Goal: Task Accomplishment & Management: Complete application form

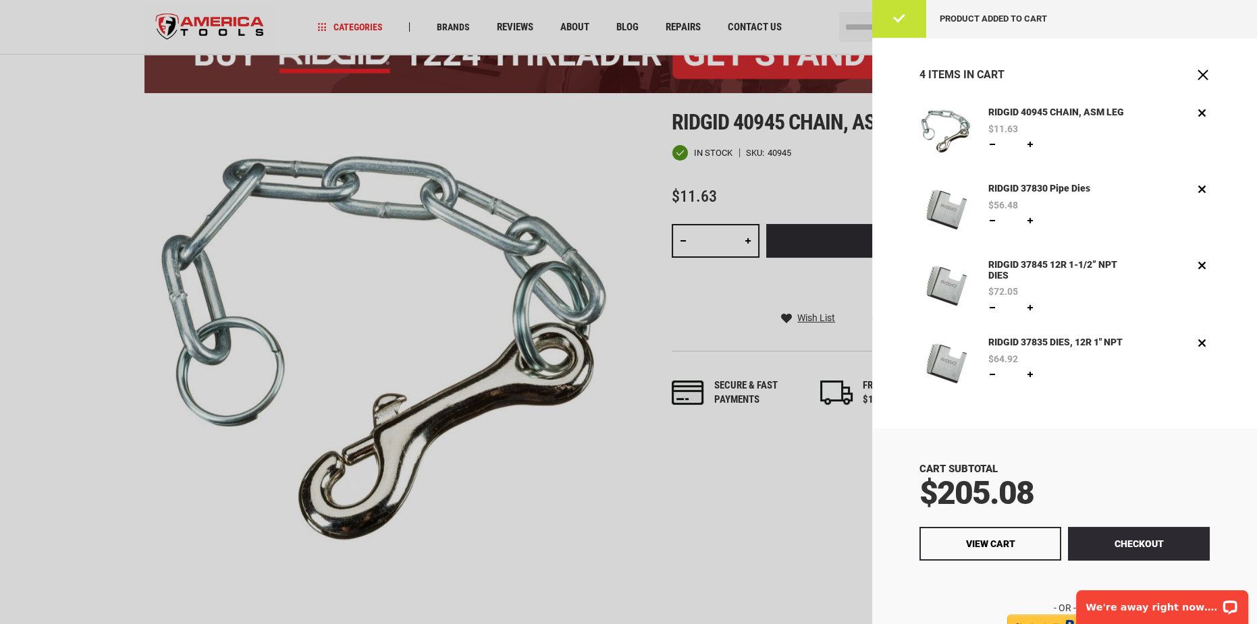
drag, startPoint x: 1195, startPoint y: 75, endPoint x: 1188, endPoint y: 74, distance: 6.9
click at [1196, 75] on span "Close" at bounding box center [1202, 74] width 13 height 13
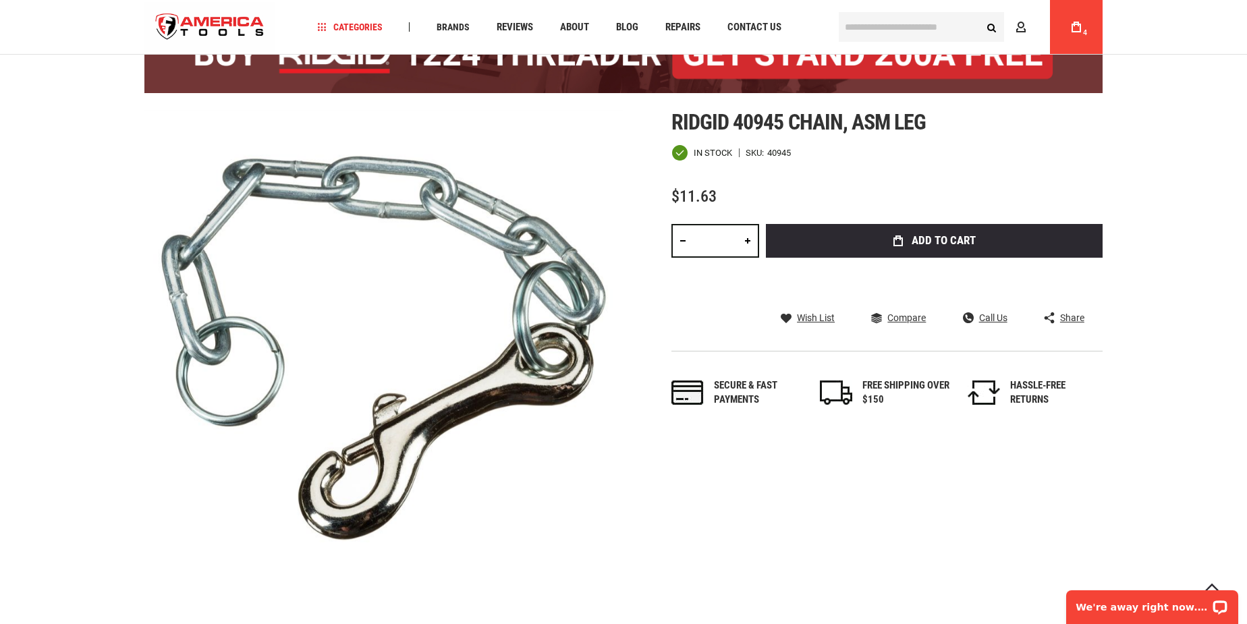
click at [886, 32] on input "text" at bounding box center [921, 27] width 165 height 30
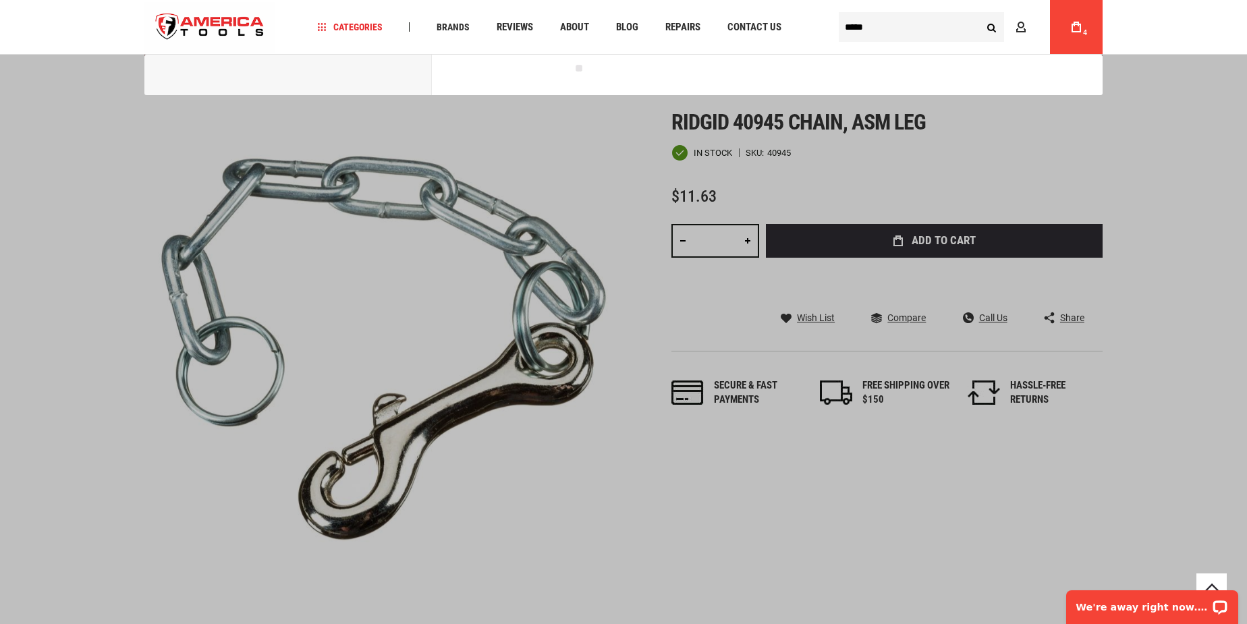
type input "*****"
click at [979, 14] on button "Search" at bounding box center [992, 27] width 26 height 26
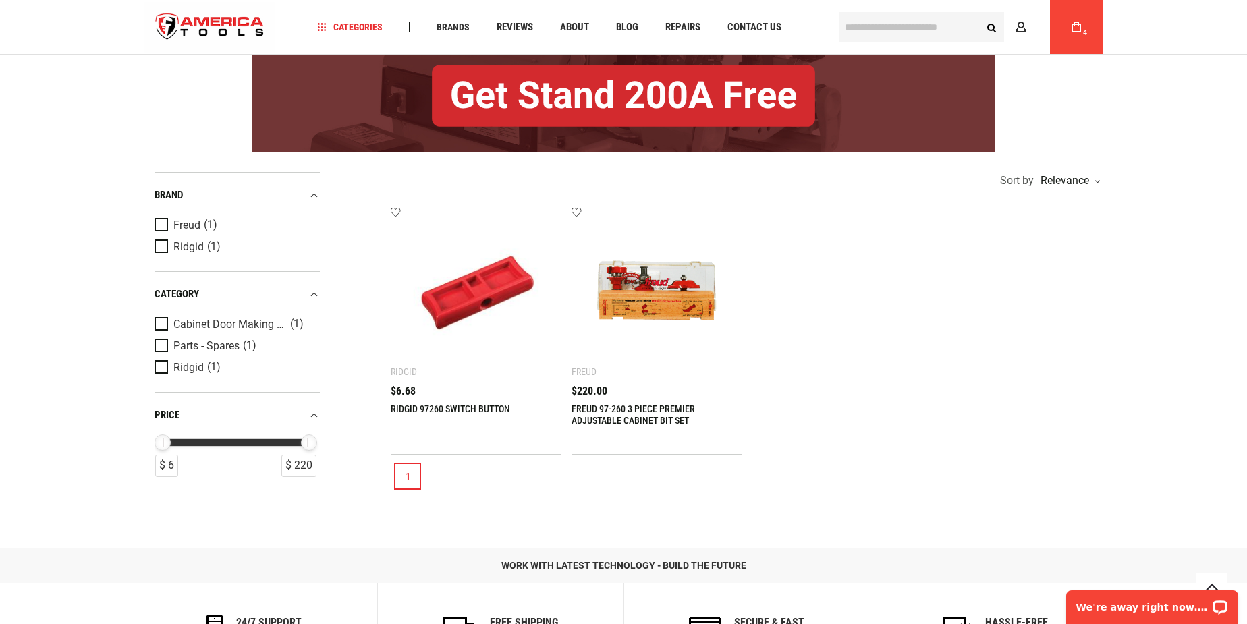
scroll to position [184, 0]
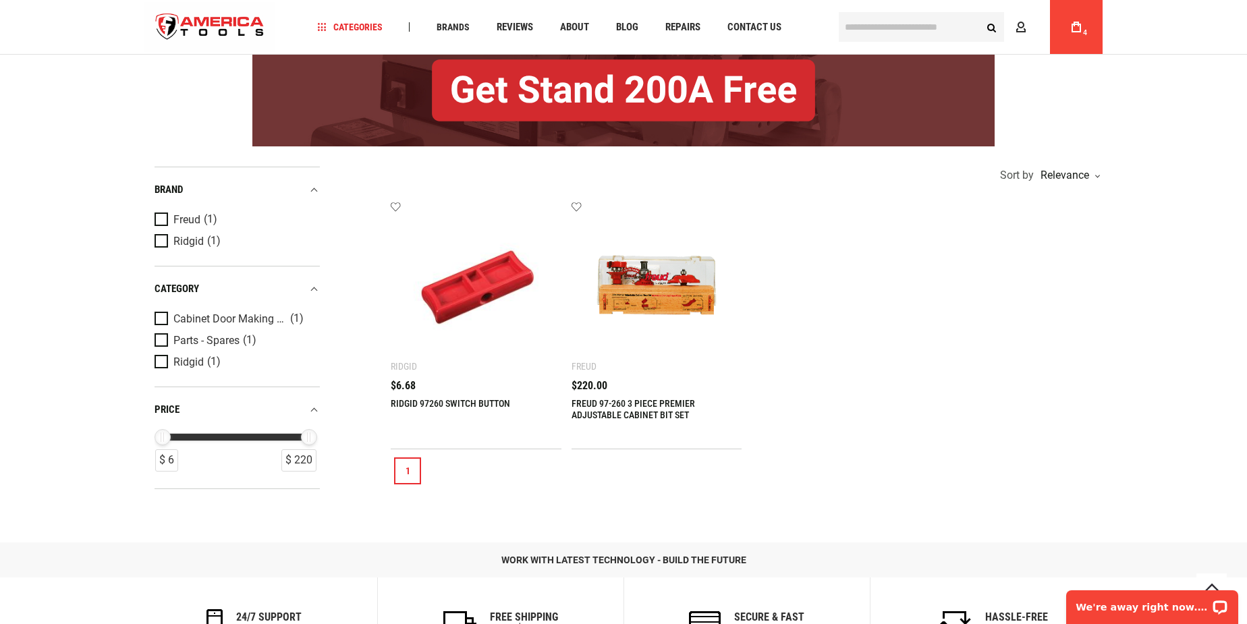
click at [416, 400] on link "RIDGID 97260 SWITCH BUTTON" at bounding box center [450, 403] width 119 height 11
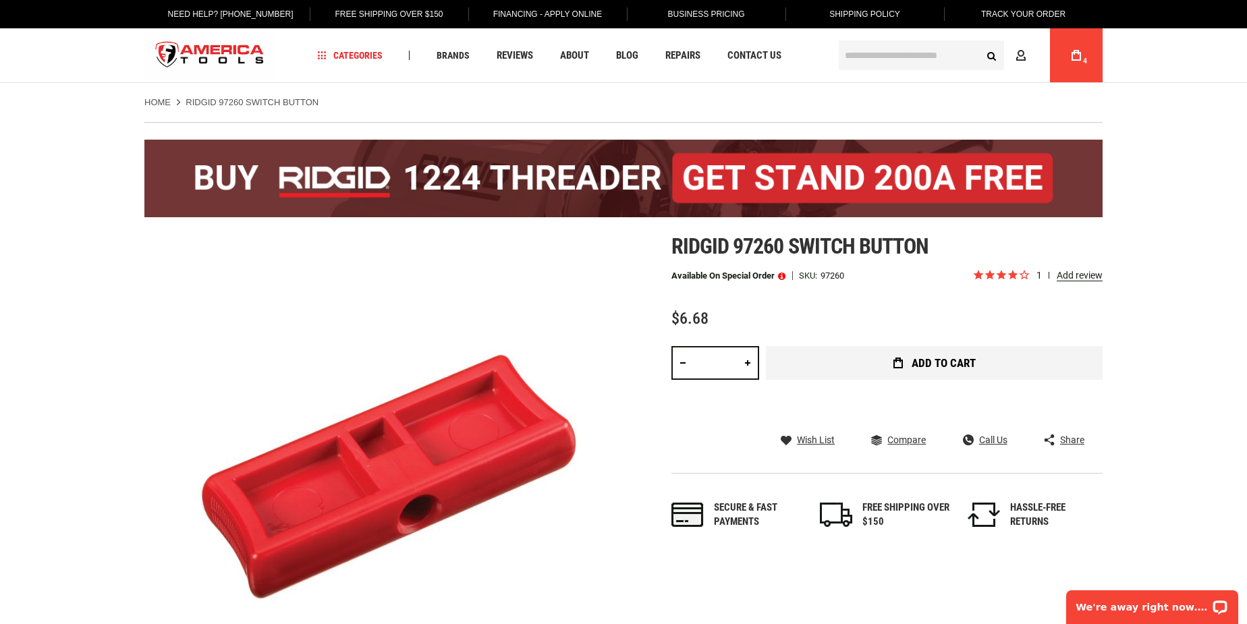
click at [935, 361] on span "Add to Cart" at bounding box center [944, 363] width 64 height 11
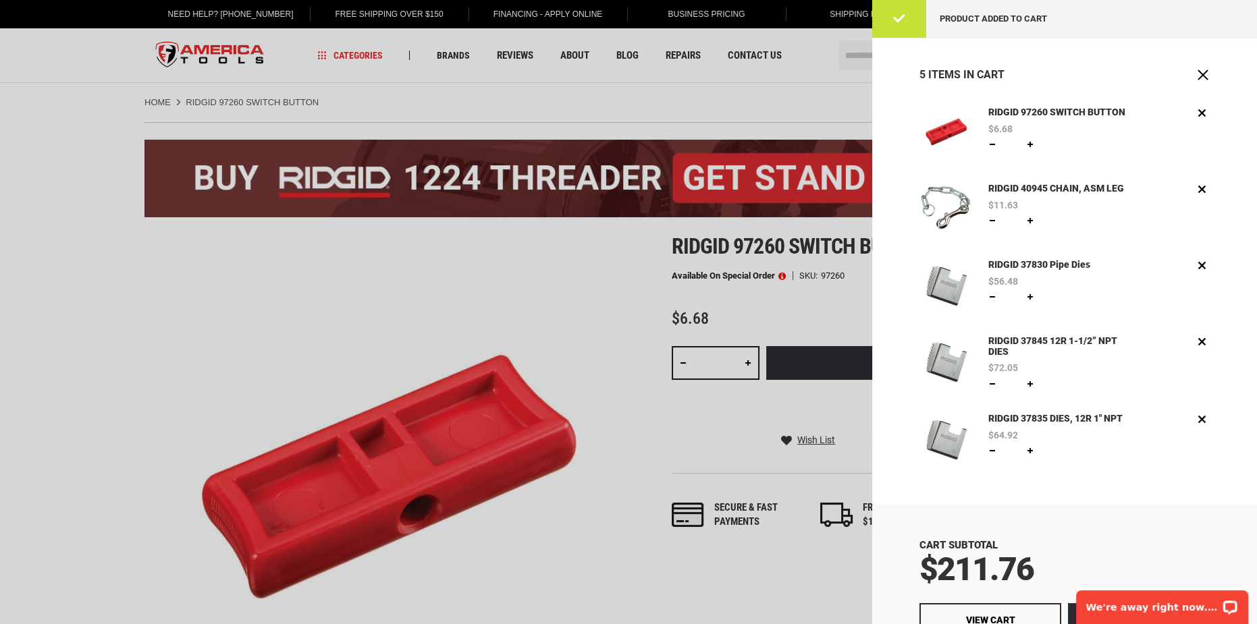
drag, startPoint x: 1196, startPoint y: 76, endPoint x: 1184, endPoint y: 76, distance: 12.1
click at [1196, 76] on span "Close" at bounding box center [1202, 74] width 13 height 13
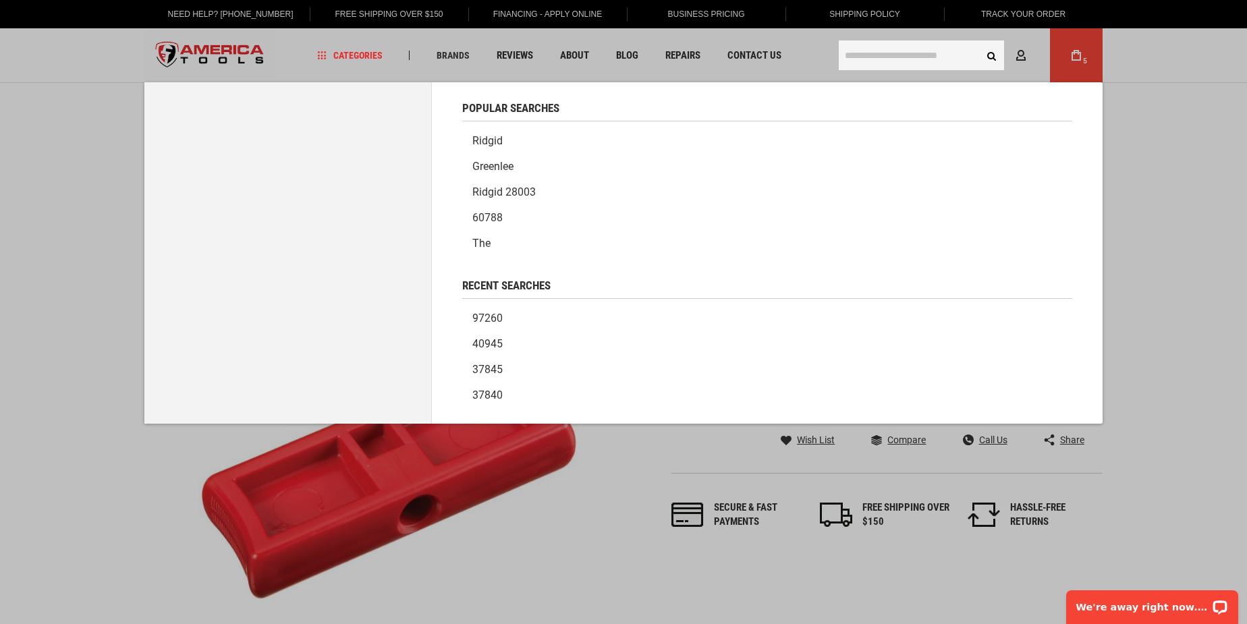
click at [892, 53] on input "text" at bounding box center [921, 55] width 165 height 30
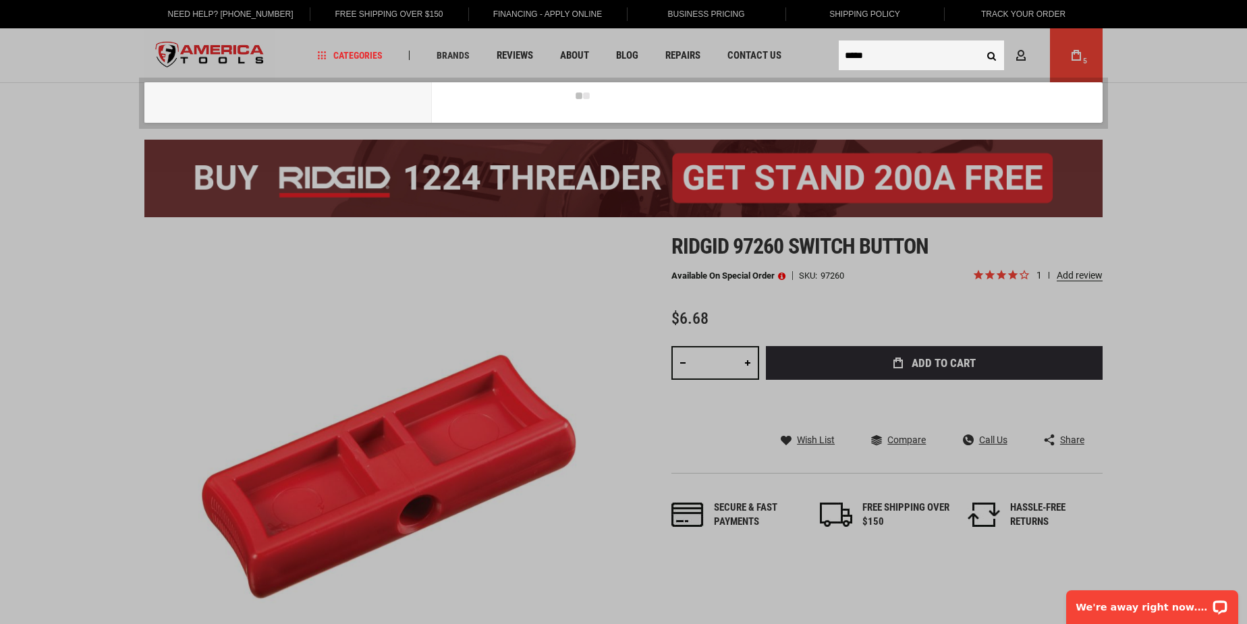
type input "*****"
click at [979, 43] on button "Search" at bounding box center [992, 56] width 26 height 26
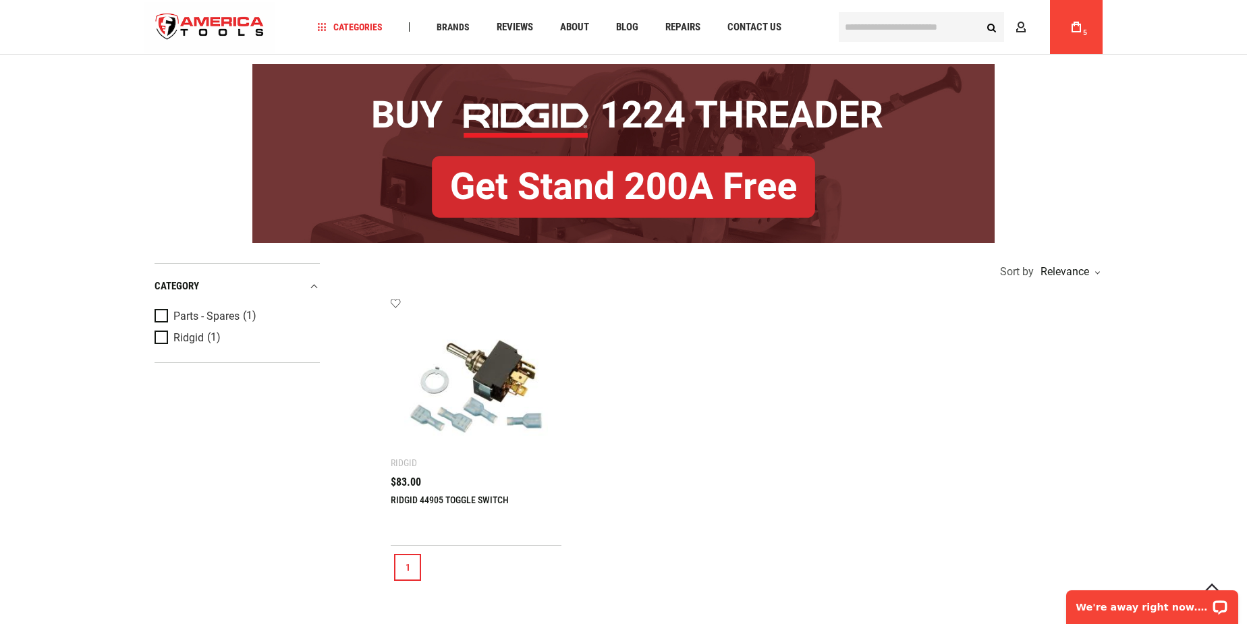
scroll to position [184, 0]
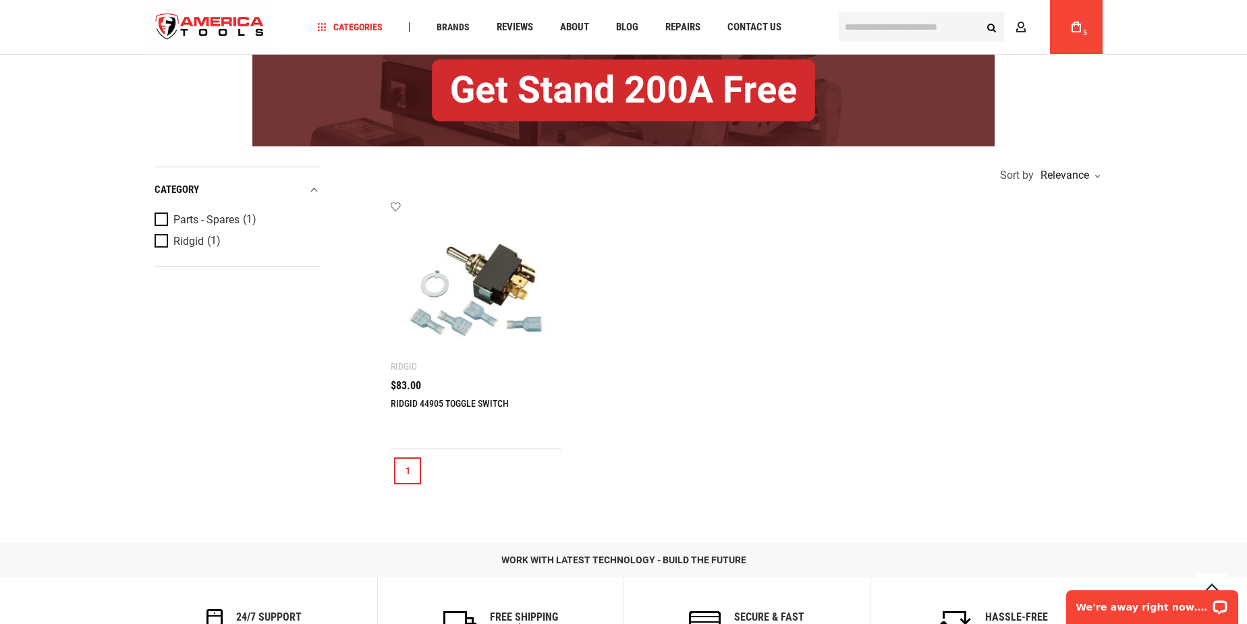
click at [416, 400] on link "RIDGID 44905 TOGGLE SWITCH" at bounding box center [450, 403] width 118 height 11
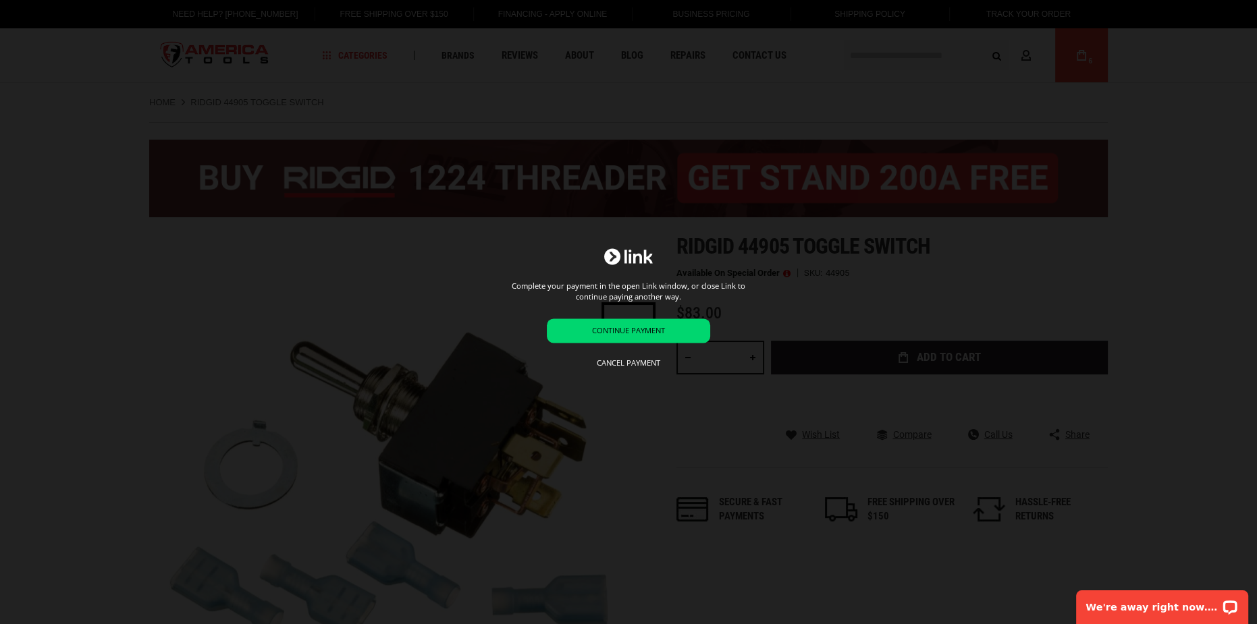
click at [1164, 272] on div "Complete your payment in the open Link window, or close Link to continue paying…" at bounding box center [628, 312] width 1257 height 128
click at [652, 367] on button "Cancel payment" at bounding box center [628, 364] width 163 height 24
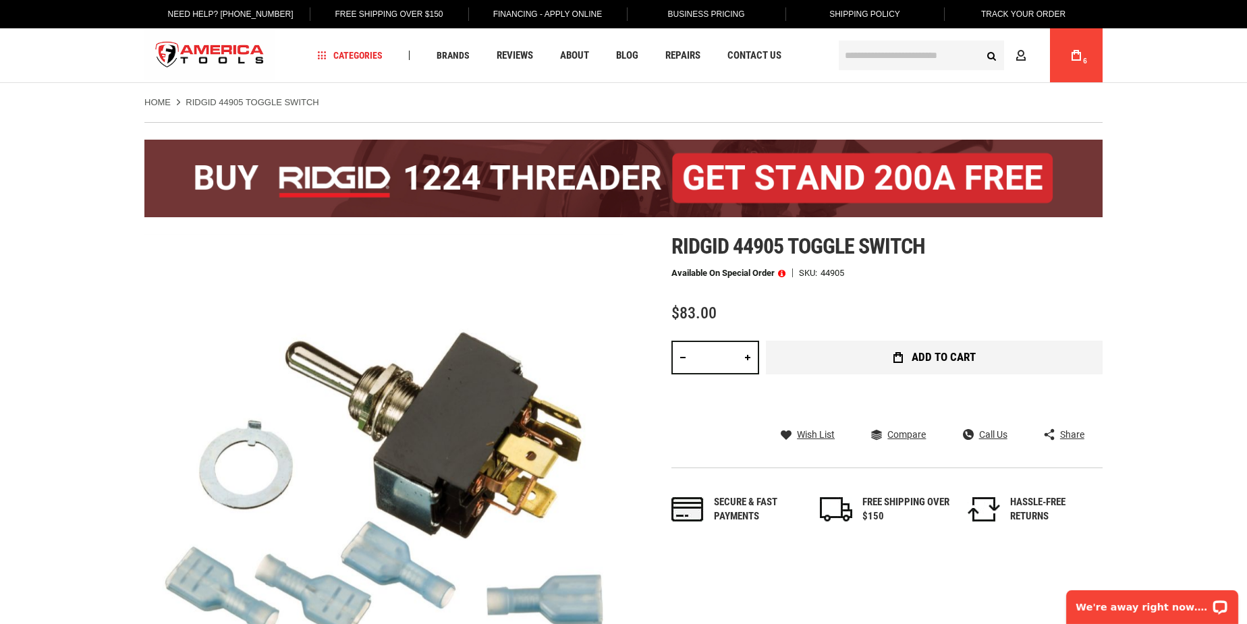
click at [967, 348] on button "Add to Cart" at bounding box center [934, 358] width 337 height 34
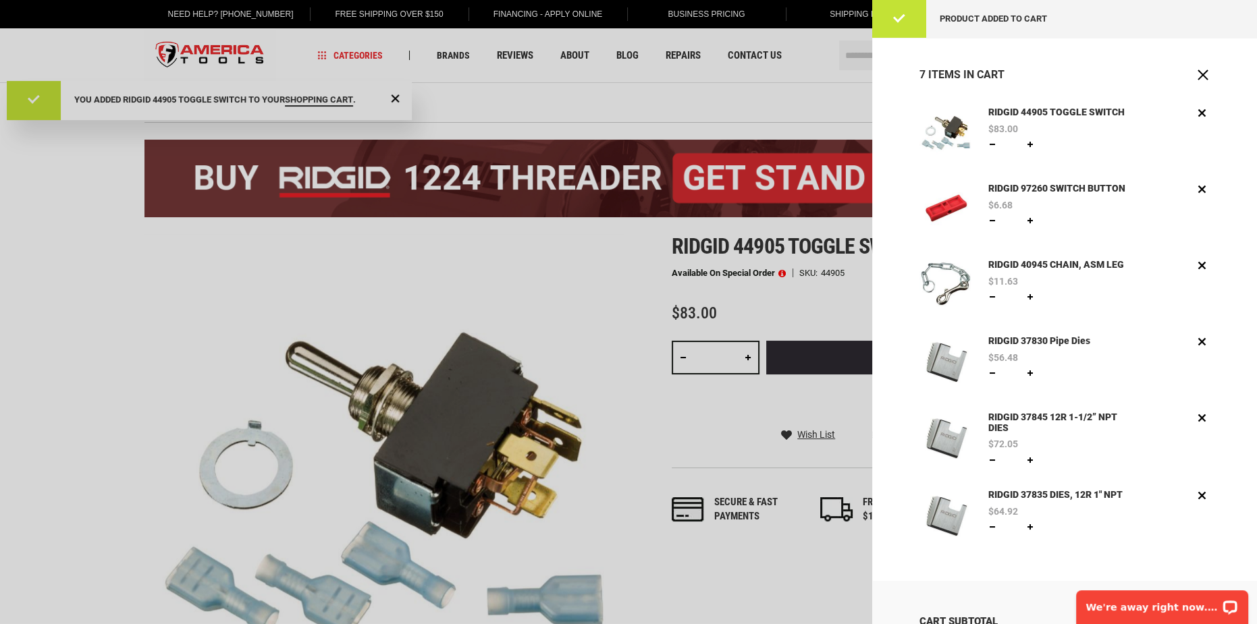
click at [781, 271] on div at bounding box center [628, 312] width 1257 height 624
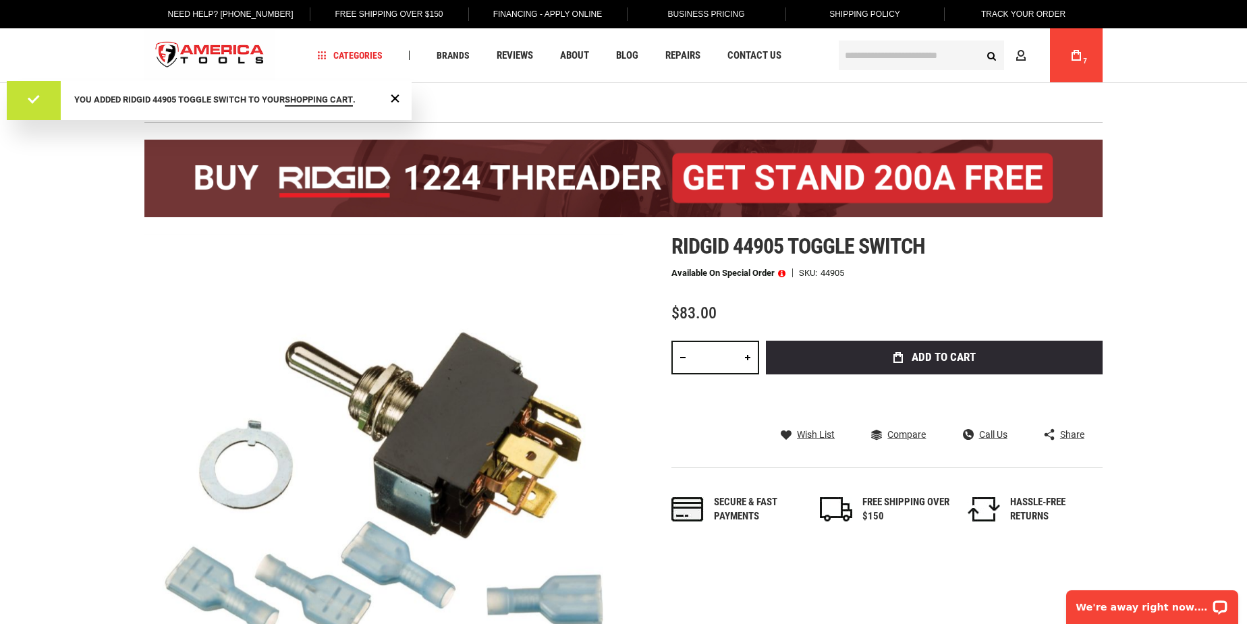
click at [781, 271] on span at bounding box center [781, 273] width 7 height 9
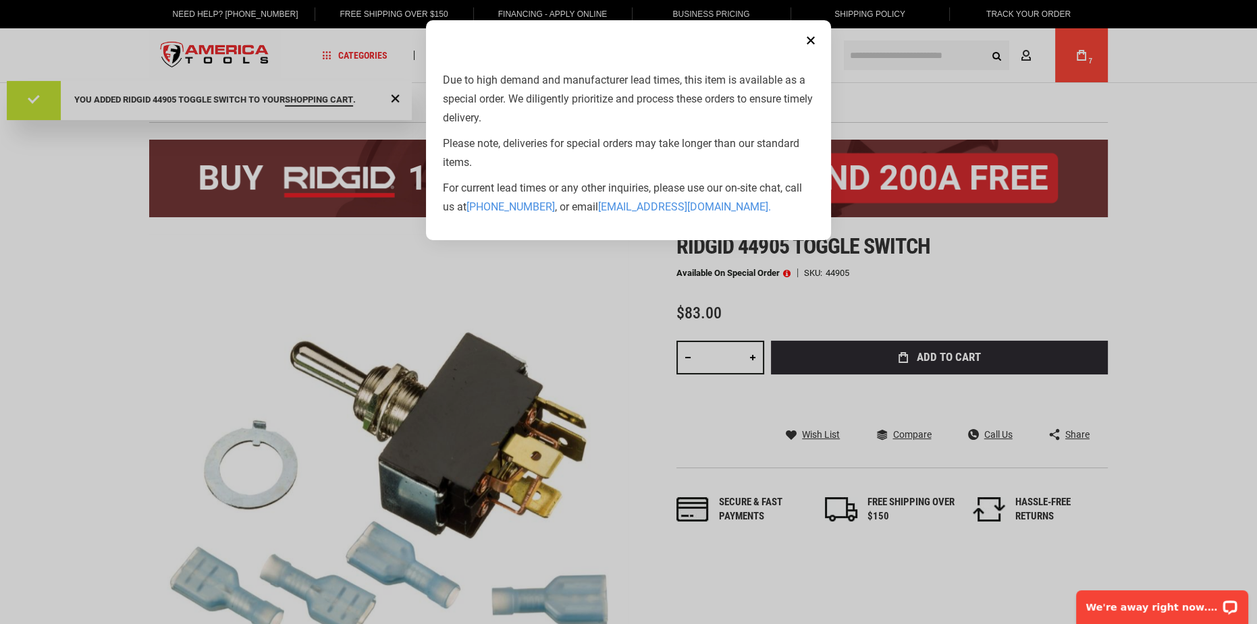
click at [569, 267] on aside "Close Due to high demand and manufacturer lead times, this item is available as…" at bounding box center [628, 312] width 1257 height 624
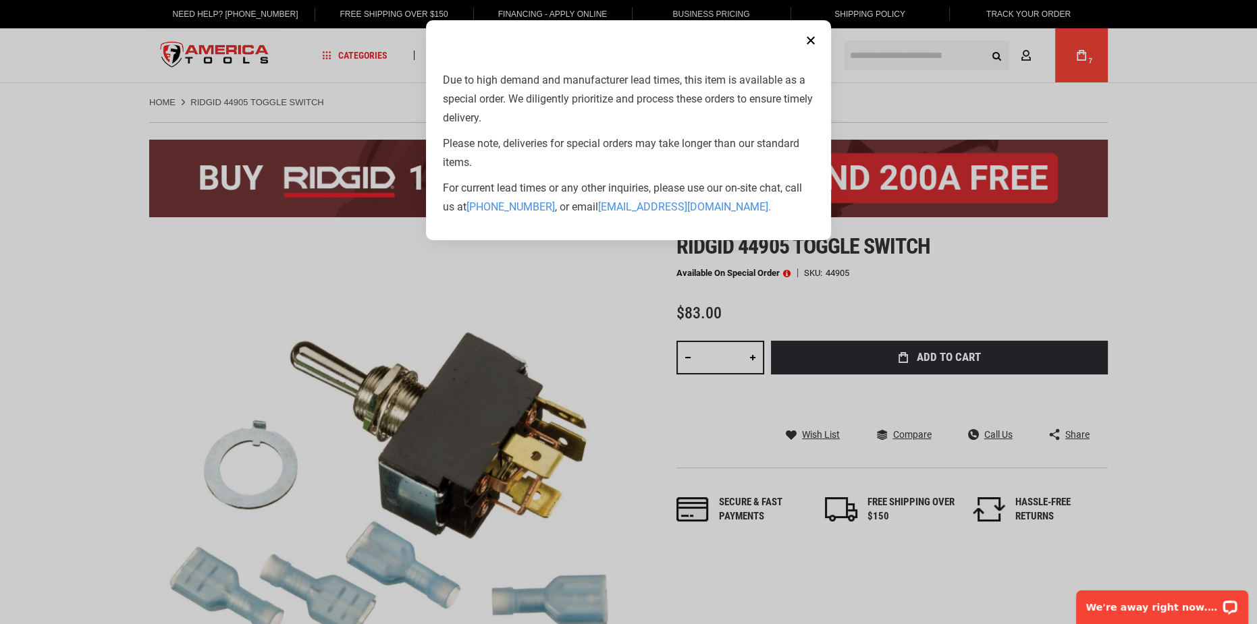
drag, startPoint x: 1228, startPoint y: 251, endPoint x: 1213, endPoint y: 247, distance: 16.0
click at [1227, 251] on aside "Close Due to high demand and manufacturer lead times, this item is available as…" at bounding box center [628, 312] width 1257 height 624
click at [815, 43] on button "Close" at bounding box center [810, 40] width 27 height 27
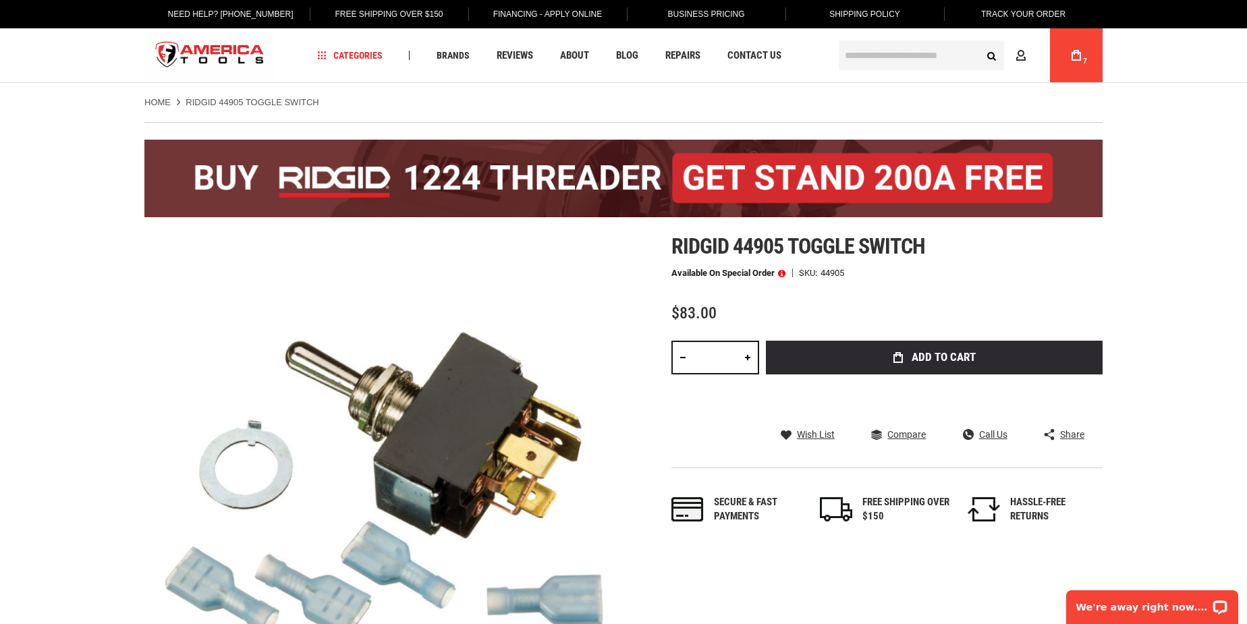
click at [1076, 55] on icon at bounding box center [1076, 55] width 9 height 11
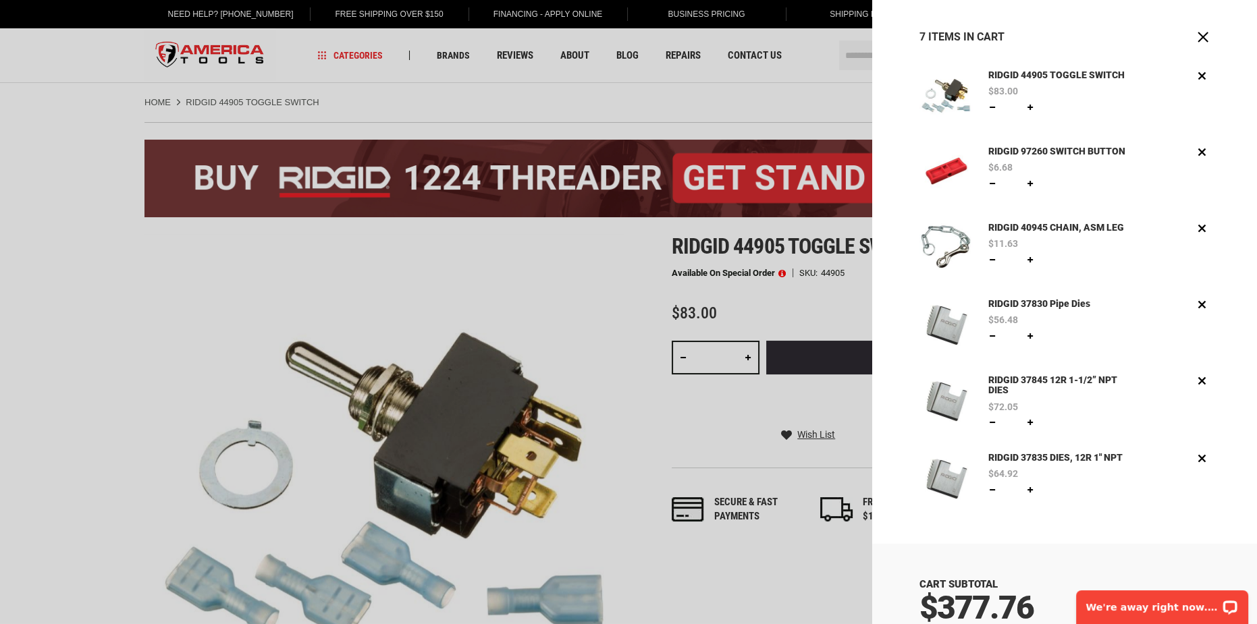
click at [944, 172] on img at bounding box center [945, 170] width 53 height 53
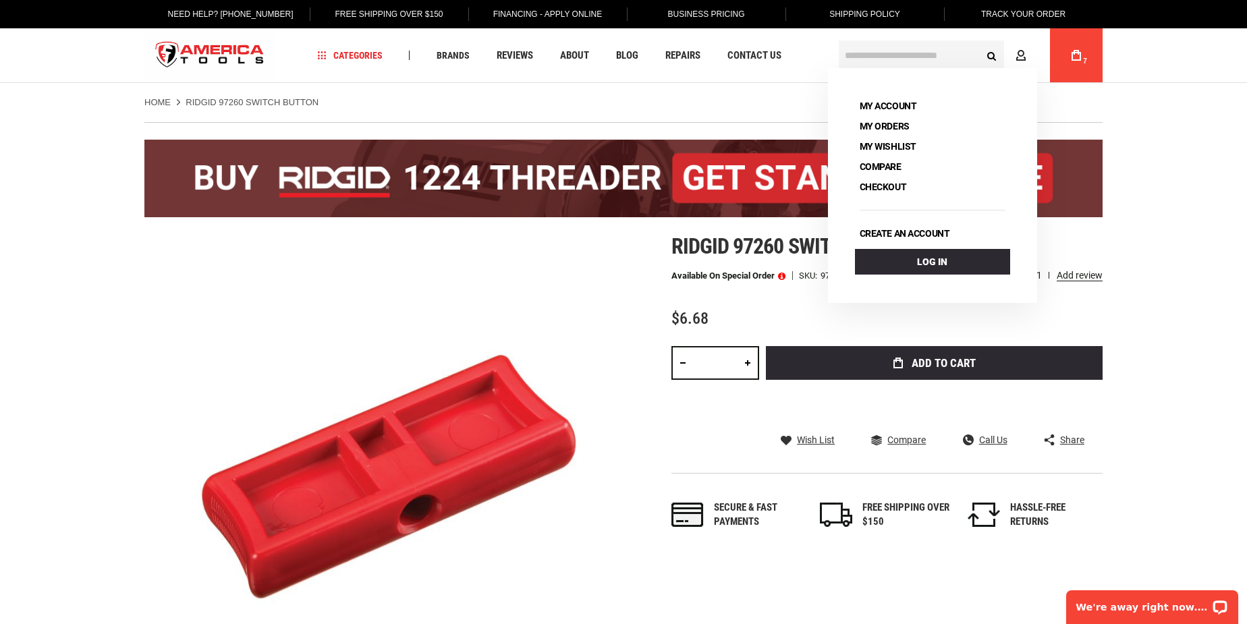
click at [1074, 55] on icon at bounding box center [1076, 55] width 9 height 11
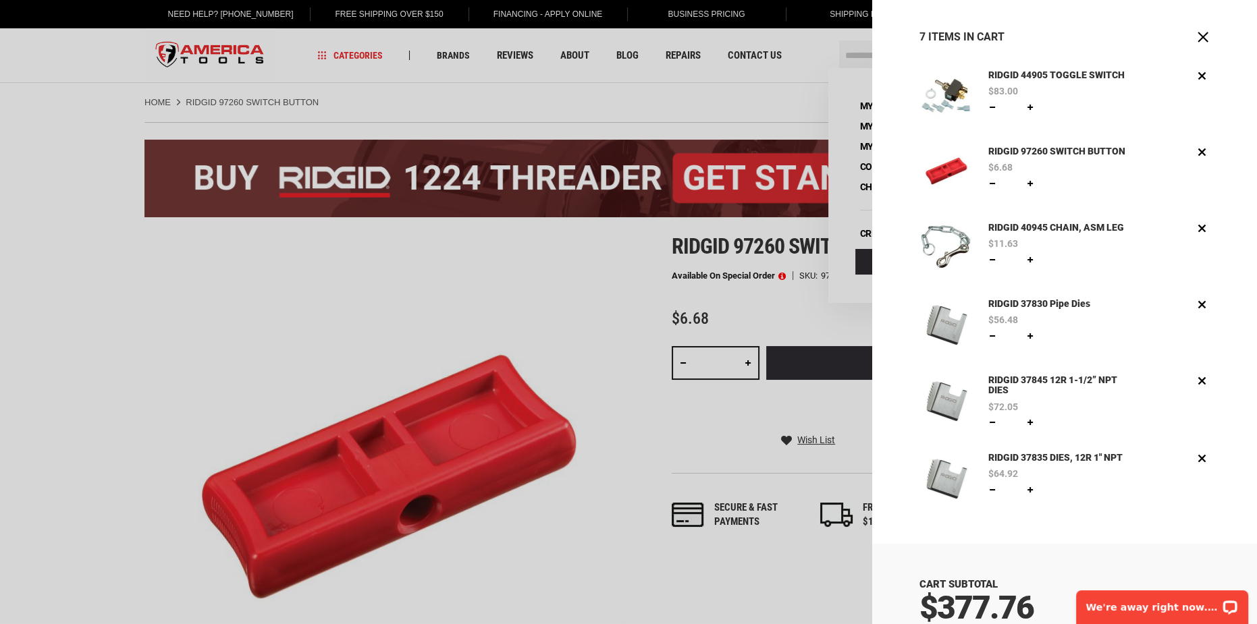
click at [294, 312] on div at bounding box center [628, 312] width 1257 height 624
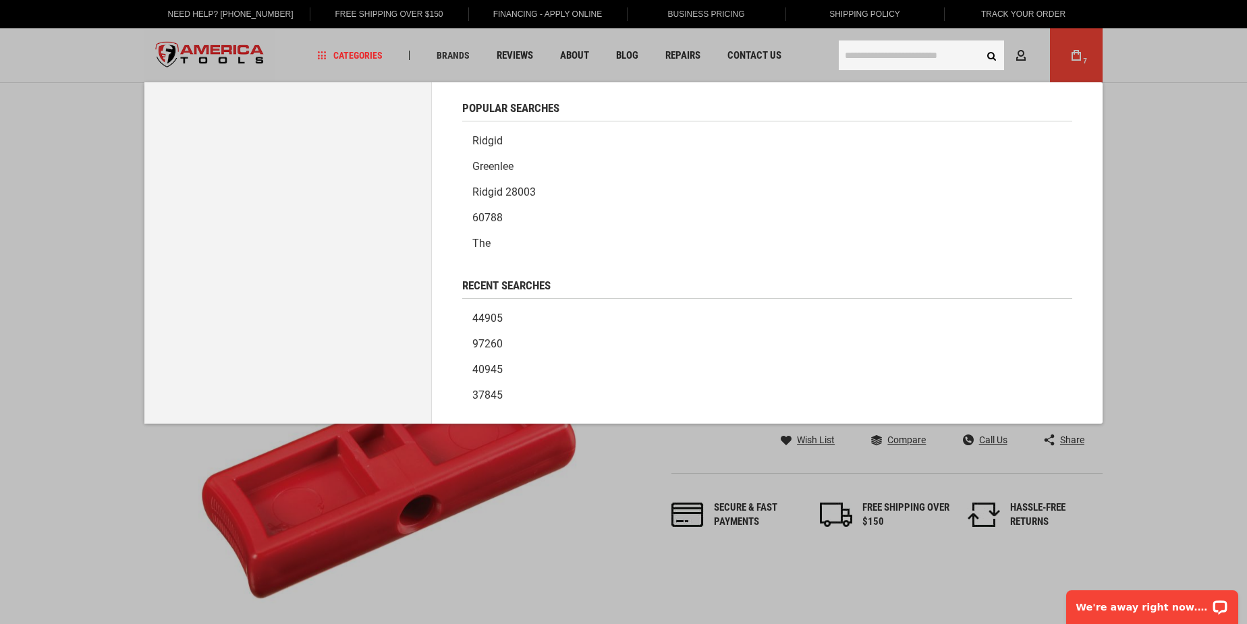
click at [880, 56] on input "text" at bounding box center [921, 55] width 165 height 30
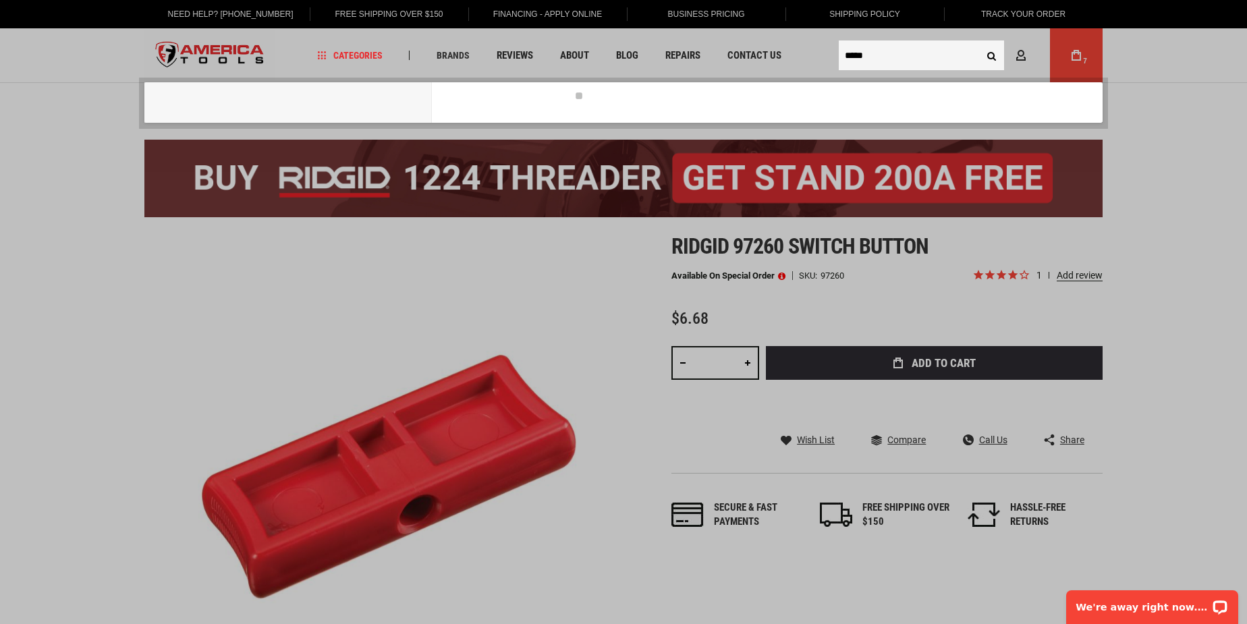
type input "*****"
click at [979, 43] on button "Search" at bounding box center [992, 56] width 26 height 26
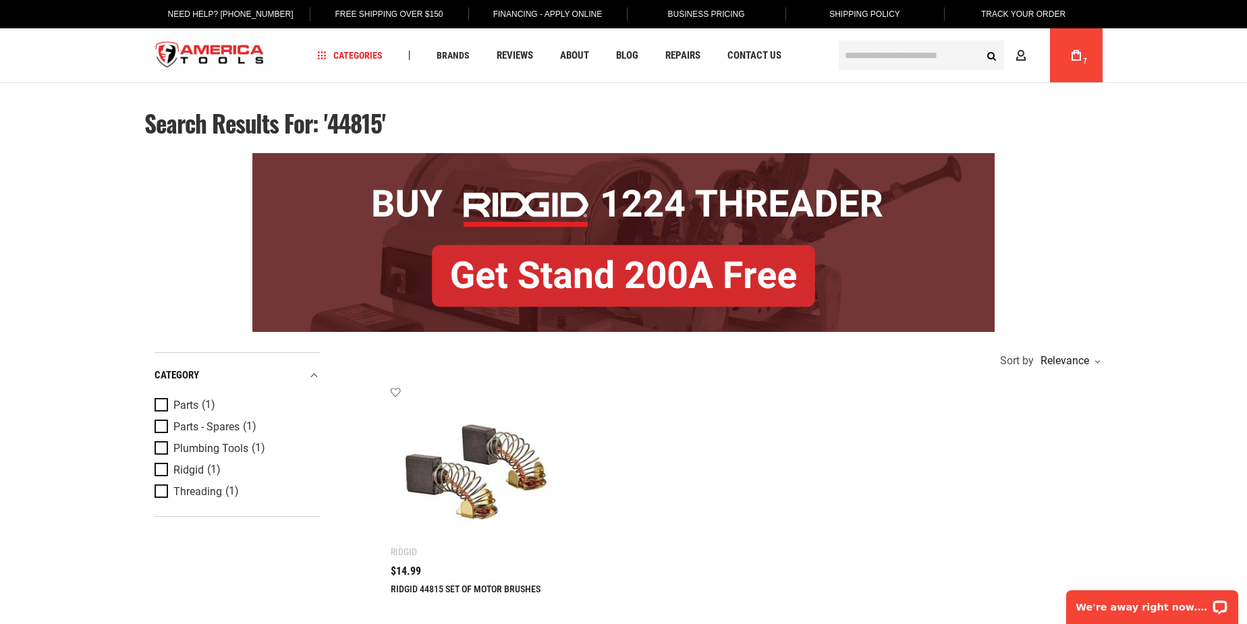
click at [444, 589] on link "RIDGID 44815 SET OF MOTOR BRUSHES" at bounding box center [466, 589] width 150 height 11
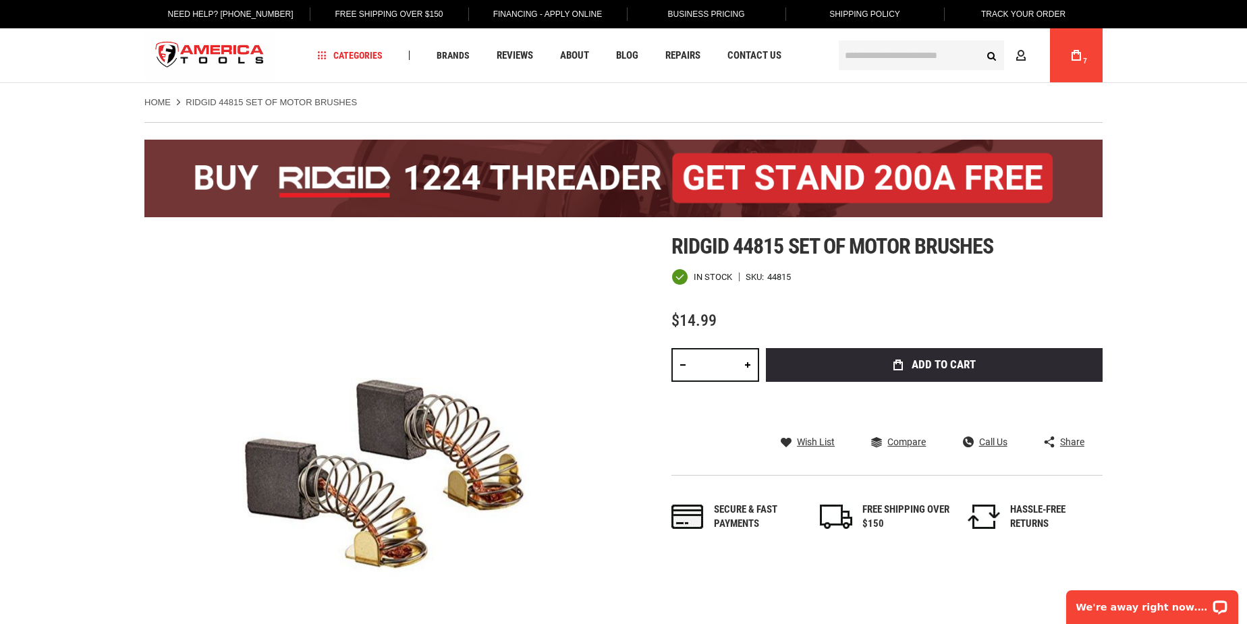
click at [931, 365] on span "Add to Cart" at bounding box center [944, 364] width 64 height 11
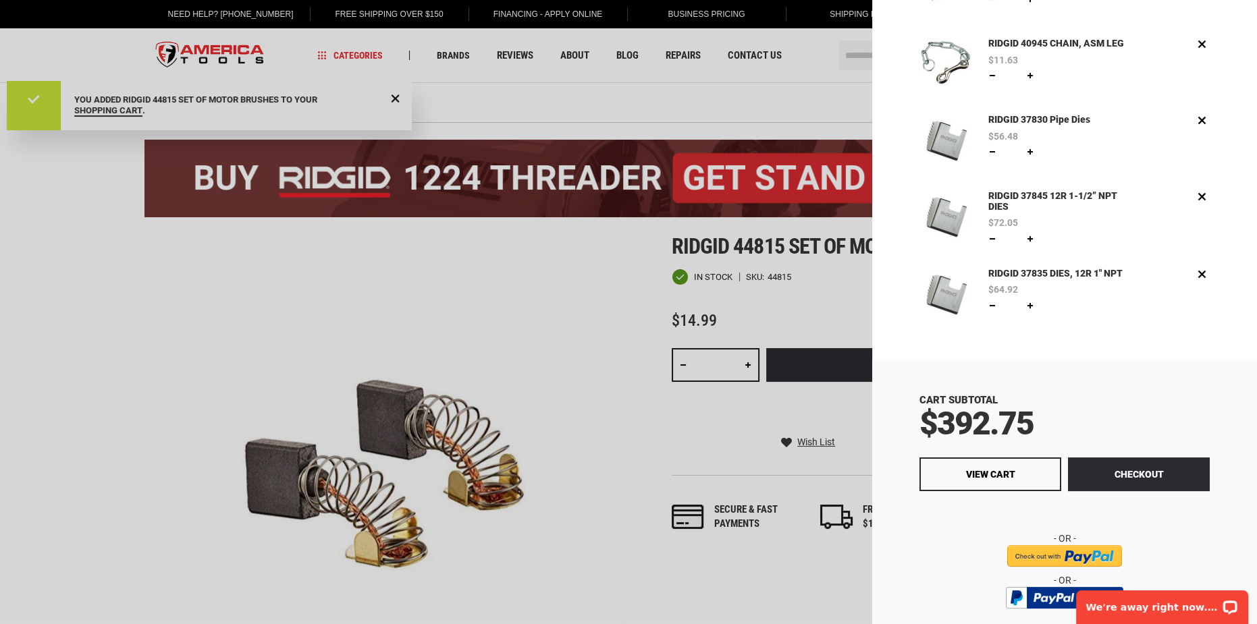
scroll to position [348, 0]
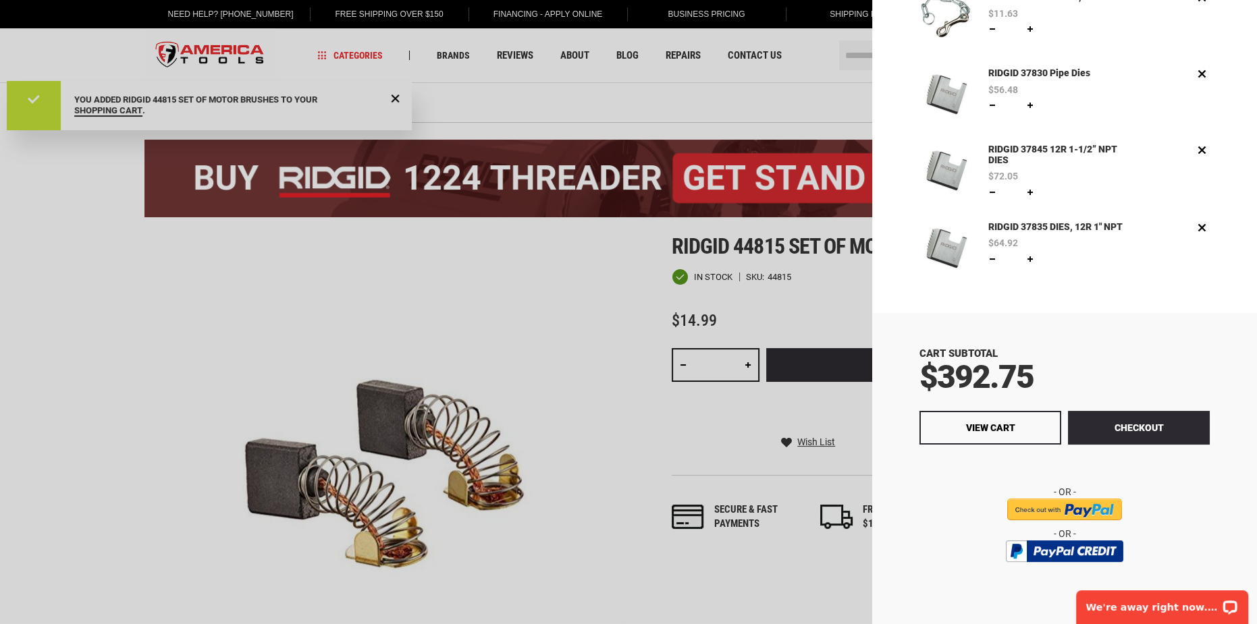
click at [1040, 508] on input "image" at bounding box center [1064, 510] width 115 height 22
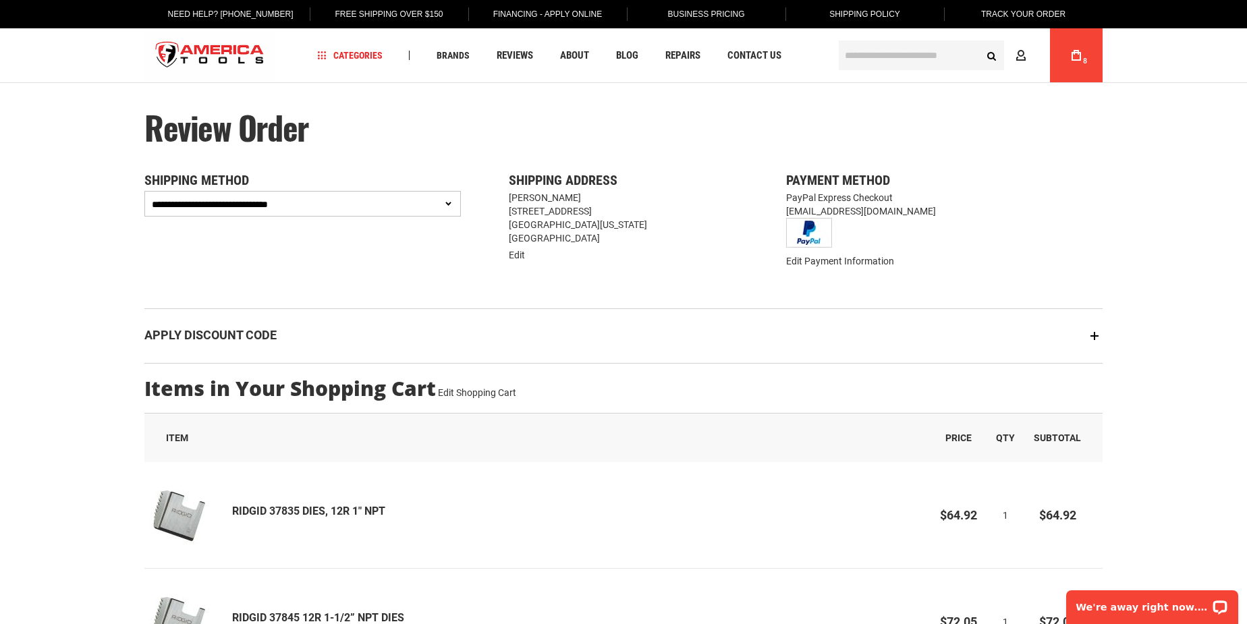
click at [446, 202] on select "**********" at bounding box center [302, 204] width 317 height 26
select select "**********"
click at [144, 191] on select "**********" at bounding box center [302, 204] width 317 height 26
click at [227, 49] on img "store logo" at bounding box center [209, 55] width 131 height 51
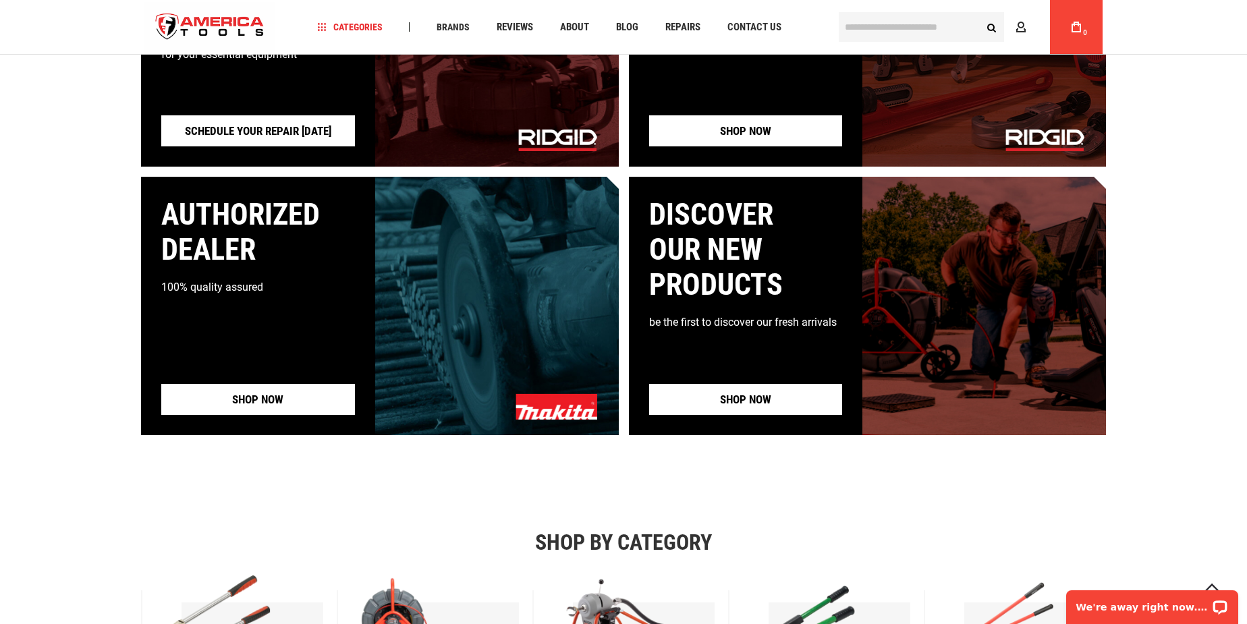
scroll to position [1335, 0]
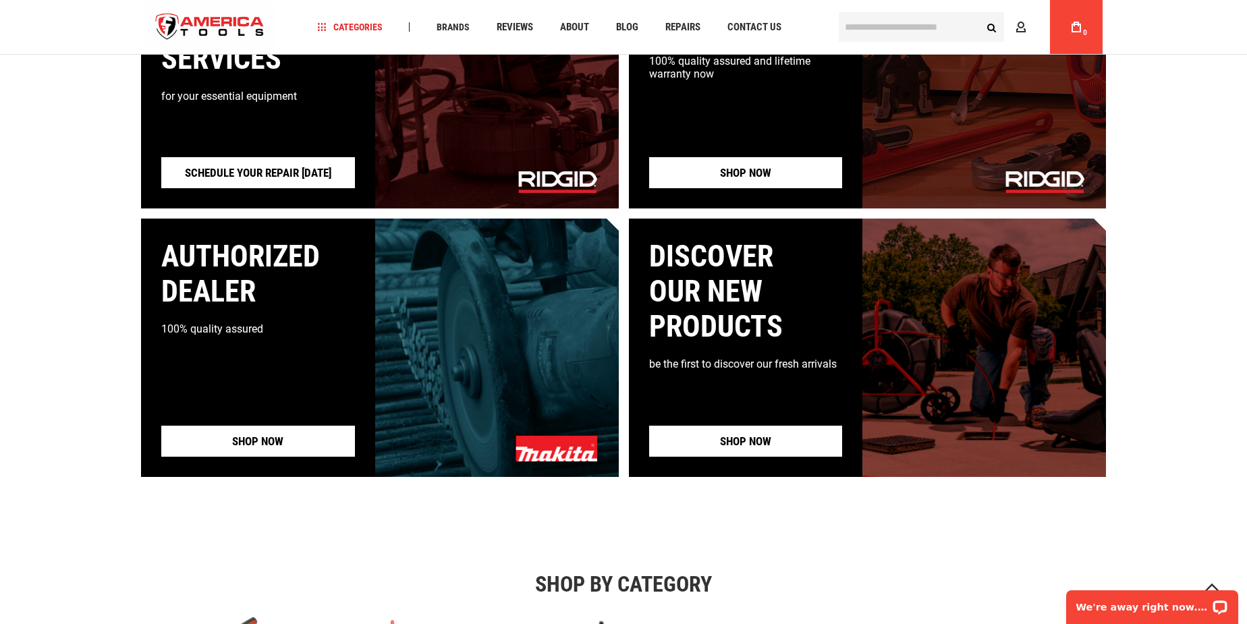
click at [859, 28] on input "text" at bounding box center [921, 27] width 165 height 30
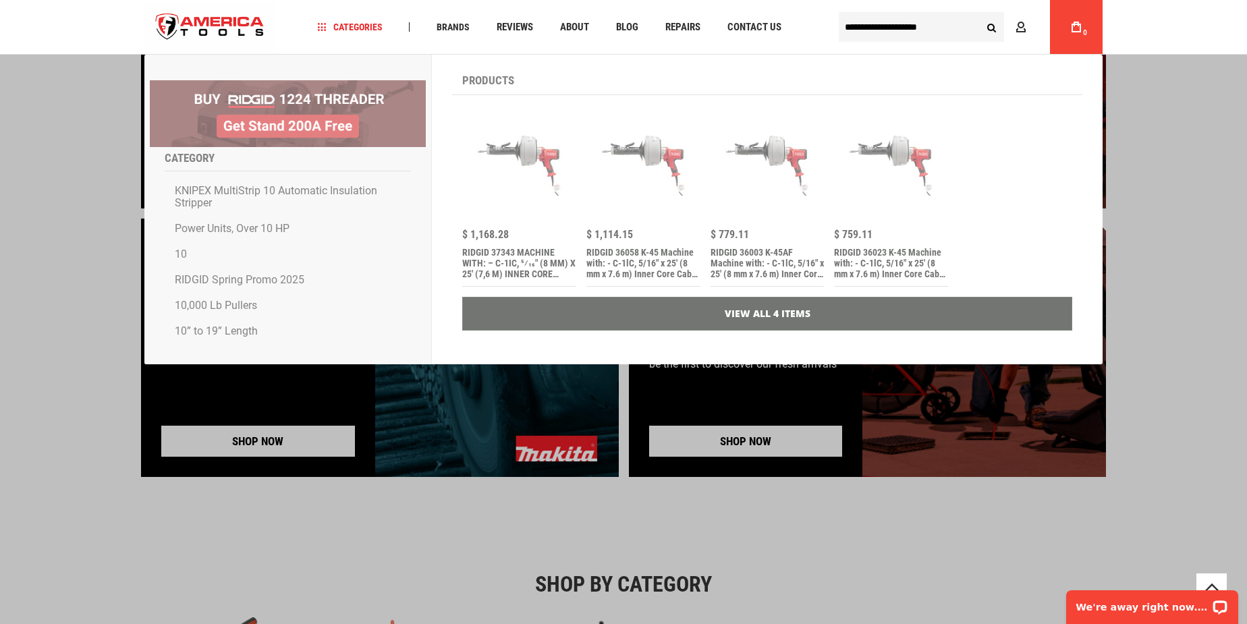
type input "**********"
click at [979, 14] on button "Search" at bounding box center [992, 27] width 26 height 26
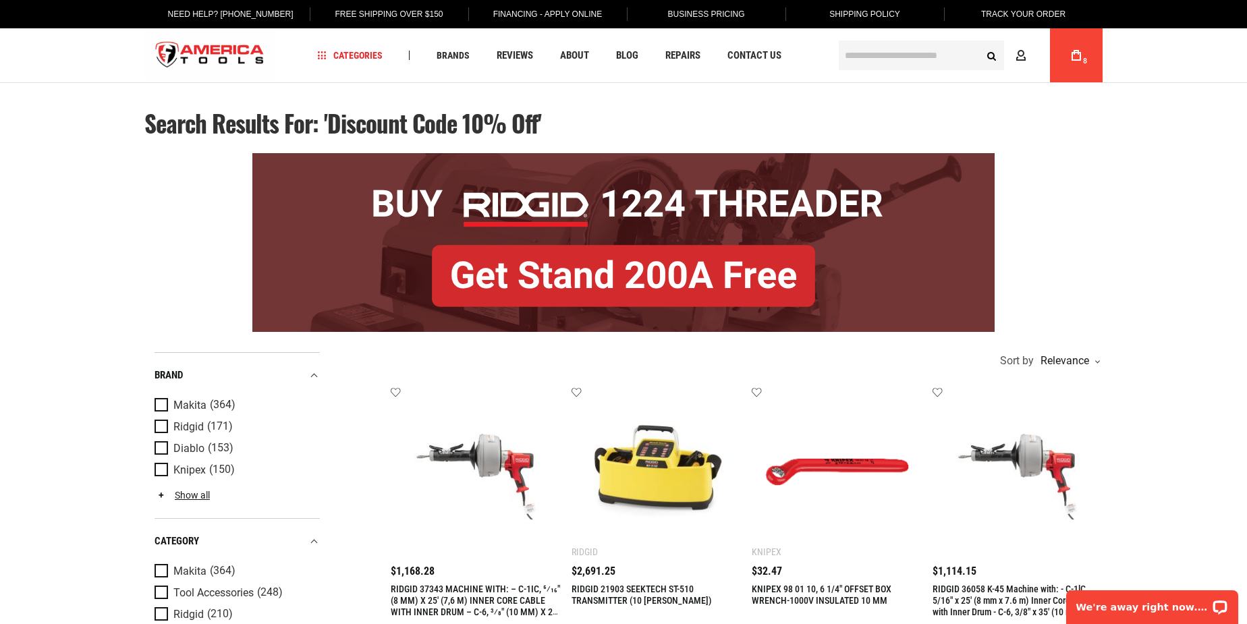
click at [724, 16] on link "Business Pricing" at bounding box center [706, 14] width 98 height 28
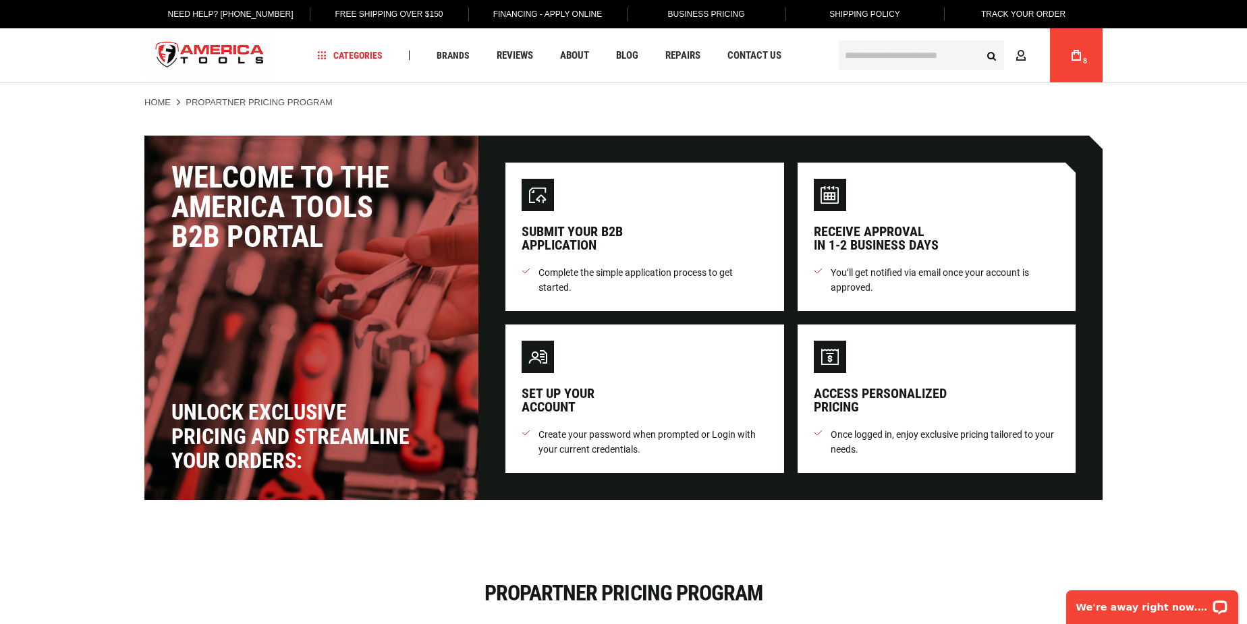
click at [250, 44] on img "store logo" at bounding box center [209, 55] width 131 height 51
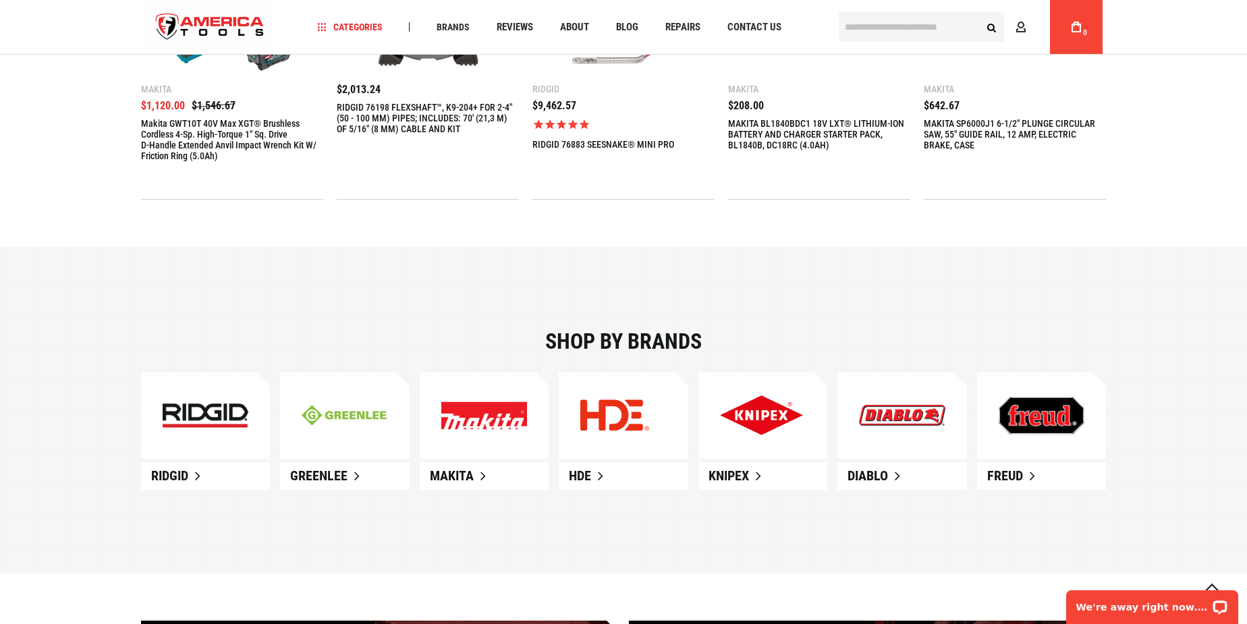
scroll to position [797, 0]
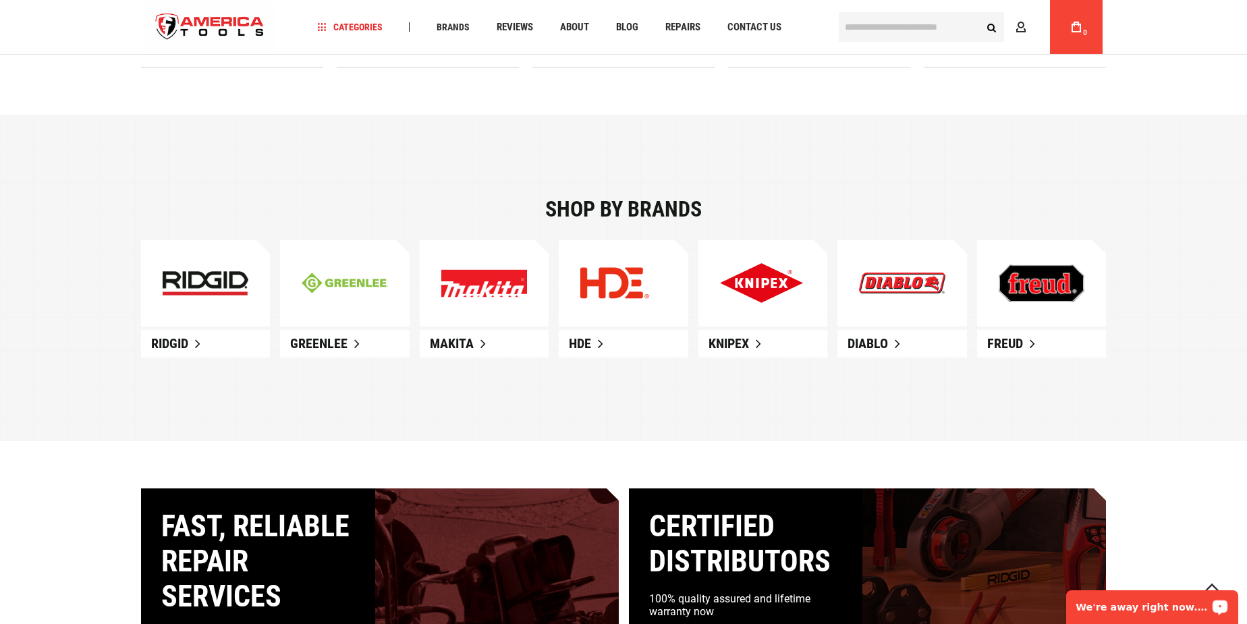
click at [1160, 609] on p "We're away right now. Please check back later!" at bounding box center [1144, 607] width 134 height 11
click at [969, 177] on div "Shop by brands Ridgid Greenlee Makita HDE" at bounding box center [623, 278] width 1247 height 327
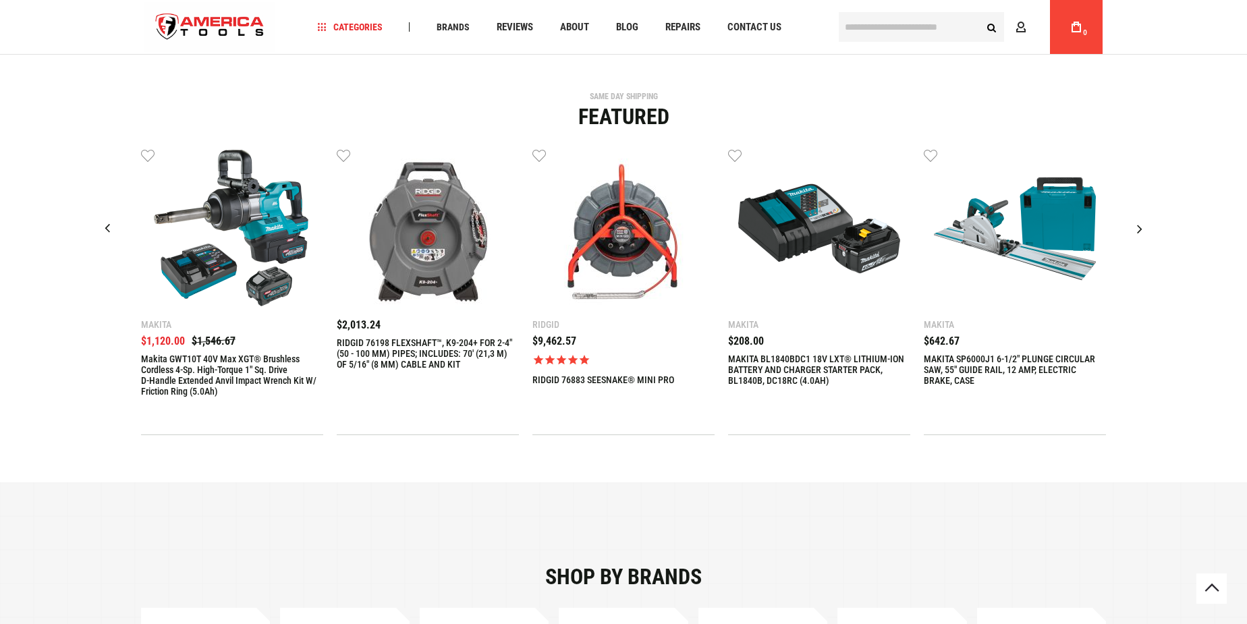
scroll to position [0, 0]
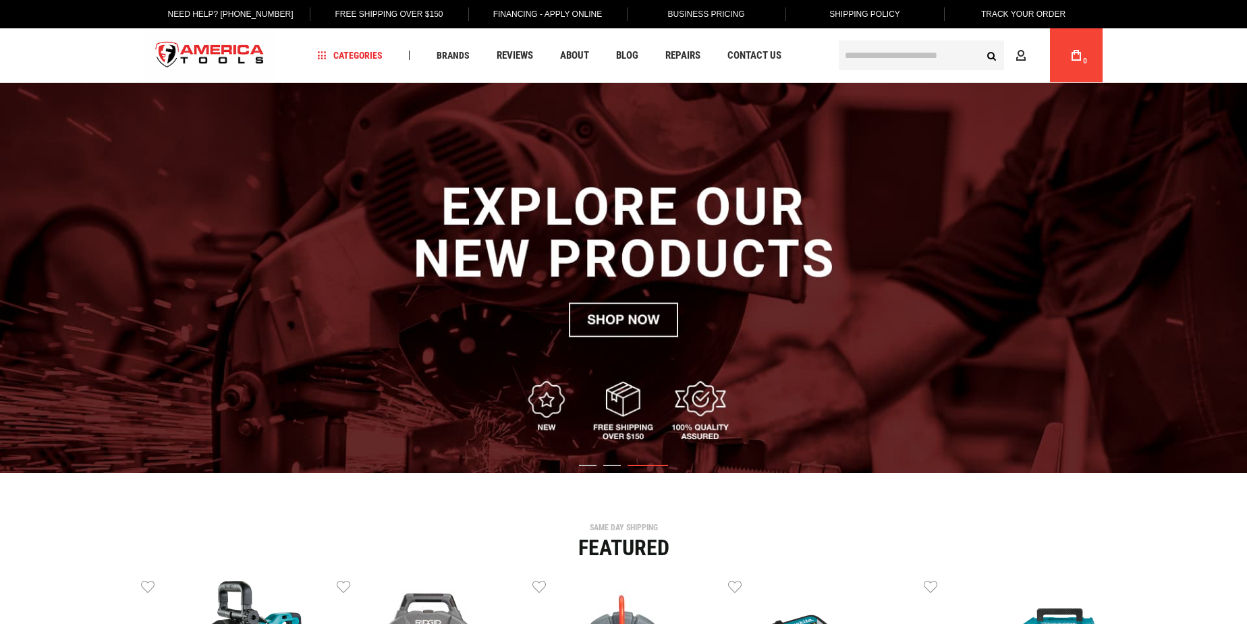
click at [146, 27] on div "Language English Español Need Help? +1 305-513-9914 Free Shipping Over $150 Fin…" at bounding box center [623, 14] width 958 height 28
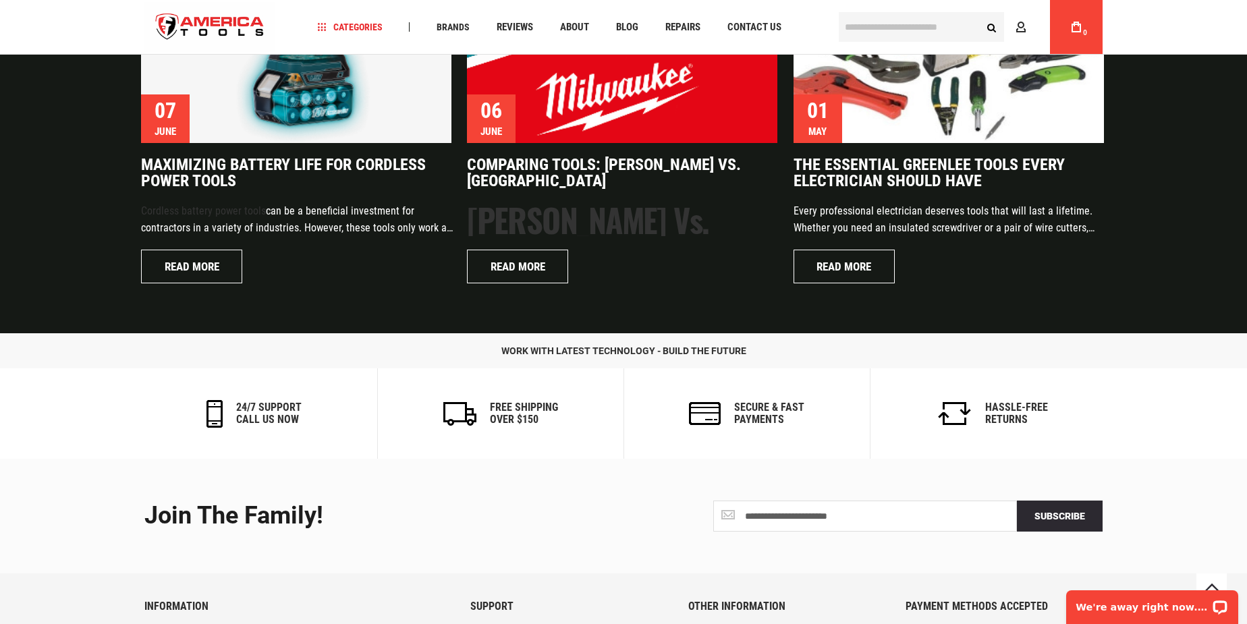
scroll to position [3237, 0]
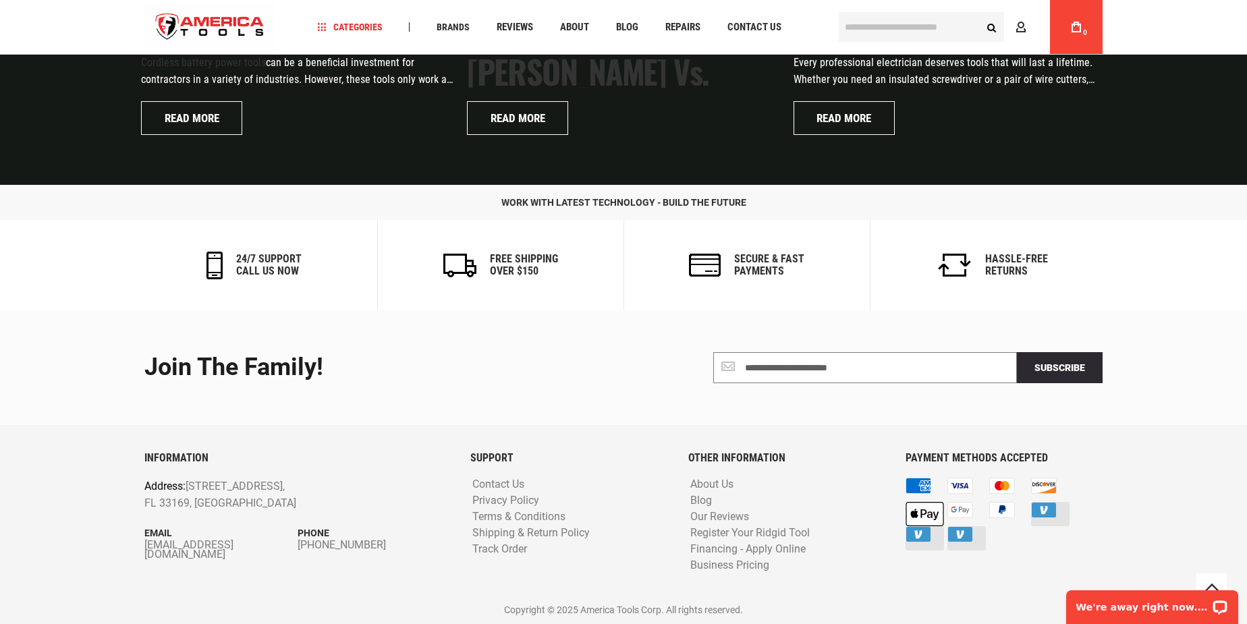
click at [838, 373] on input "Join the Family!" at bounding box center [865, 367] width 304 height 31
click at [432, 336] on div "**********" at bounding box center [623, 367] width 979 height 115
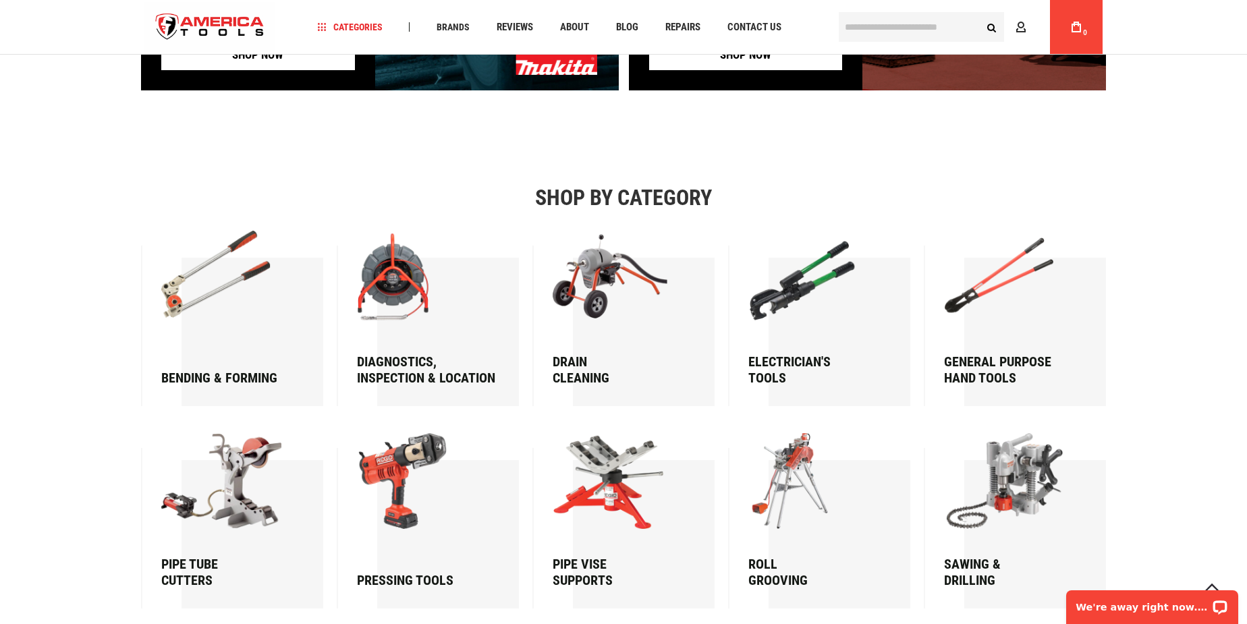
scroll to position [1580, 0]
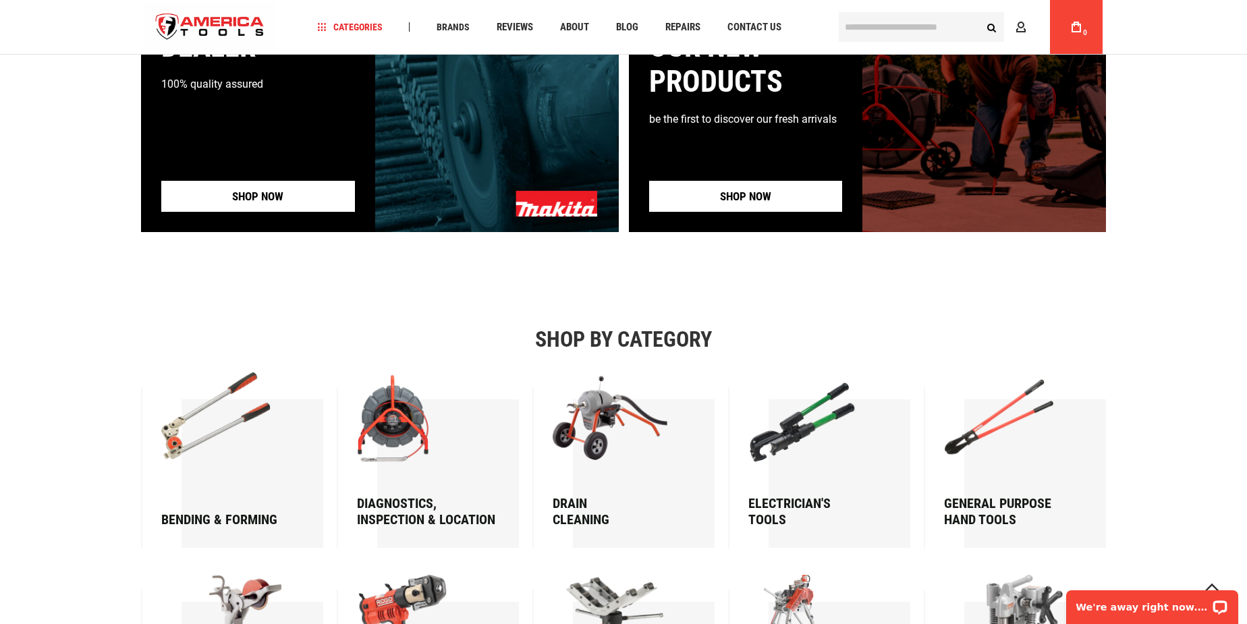
click at [1072, 38] on link "My Cart 0" at bounding box center [1077, 27] width 26 height 54
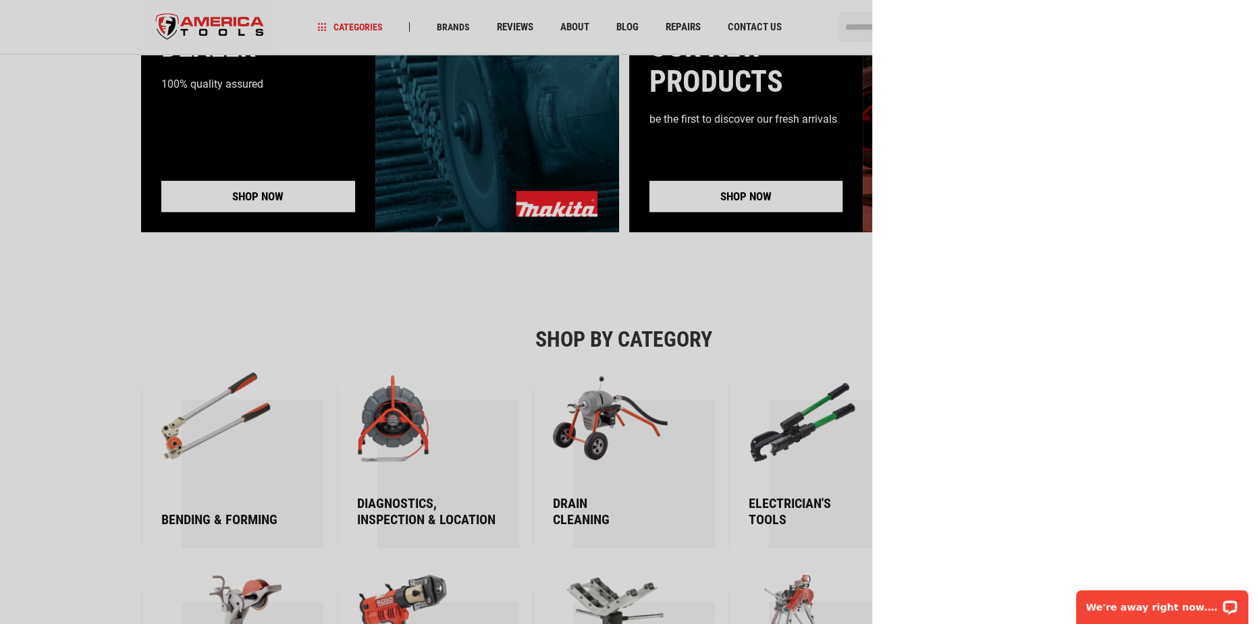
click at [800, 36] on div at bounding box center [628, 312] width 1257 height 624
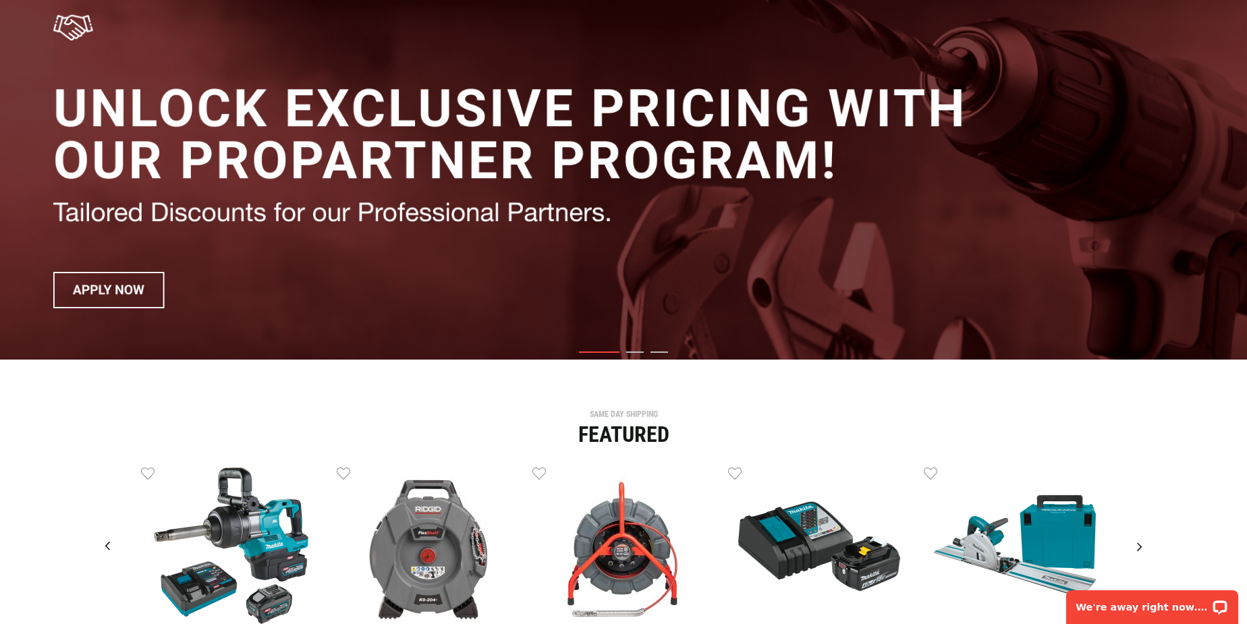
scroll to position [0, 0]
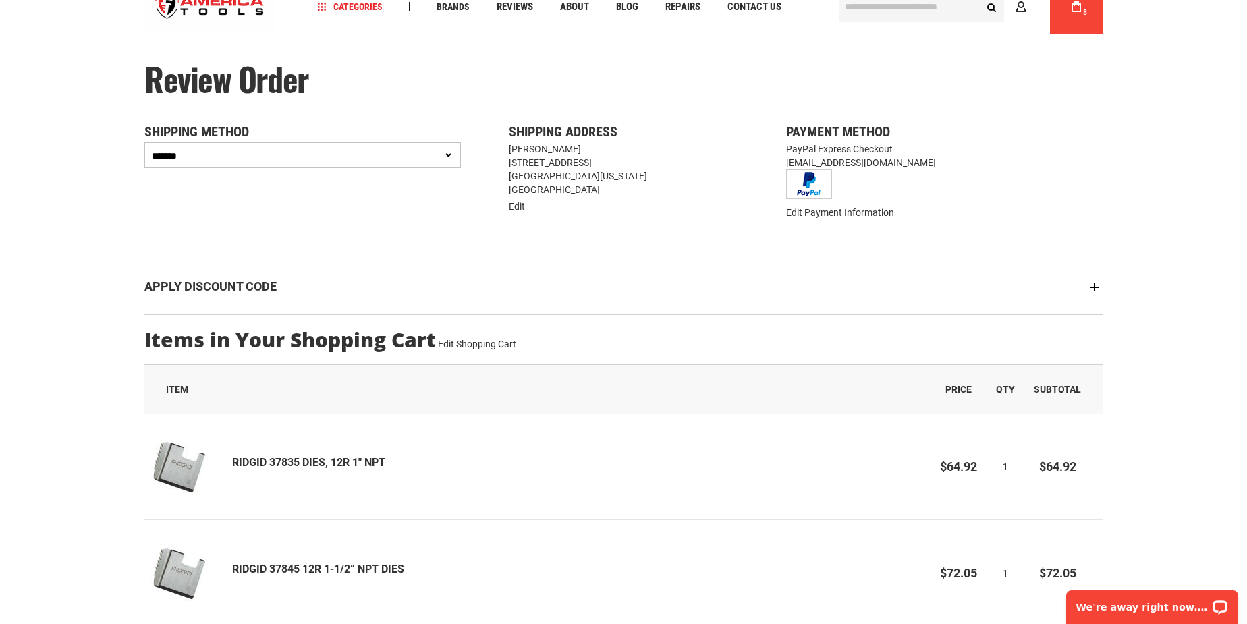
scroll to position [122, 0]
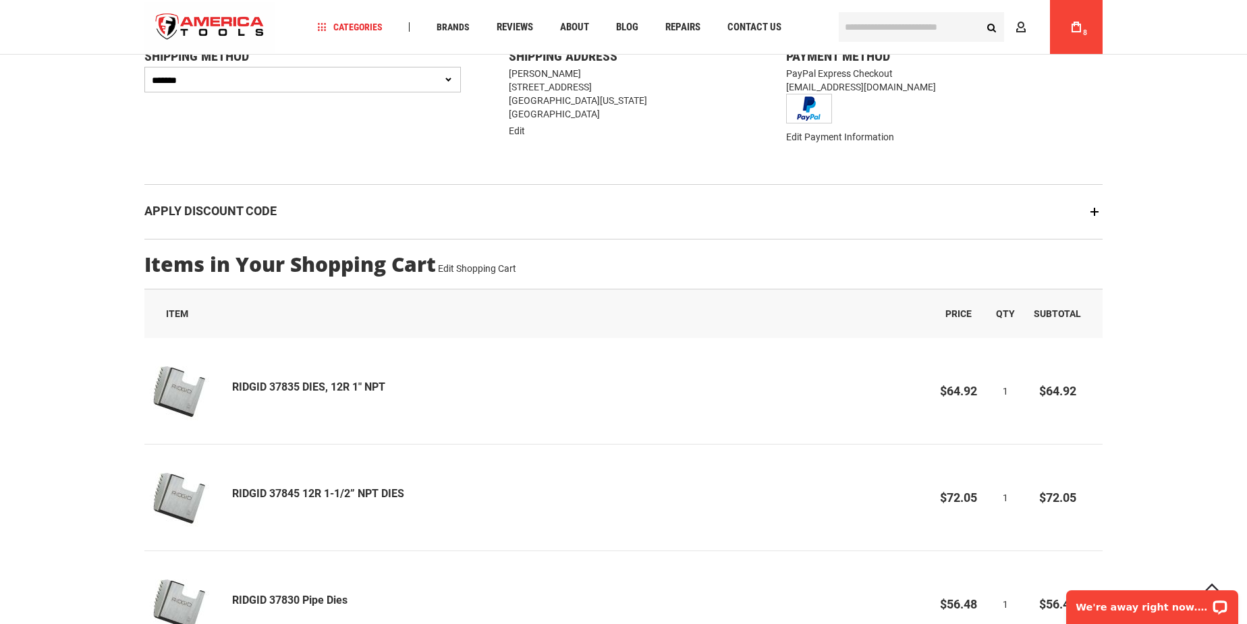
click at [1096, 212] on div "Apply Discount Code" at bounding box center [623, 211] width 958 height 55
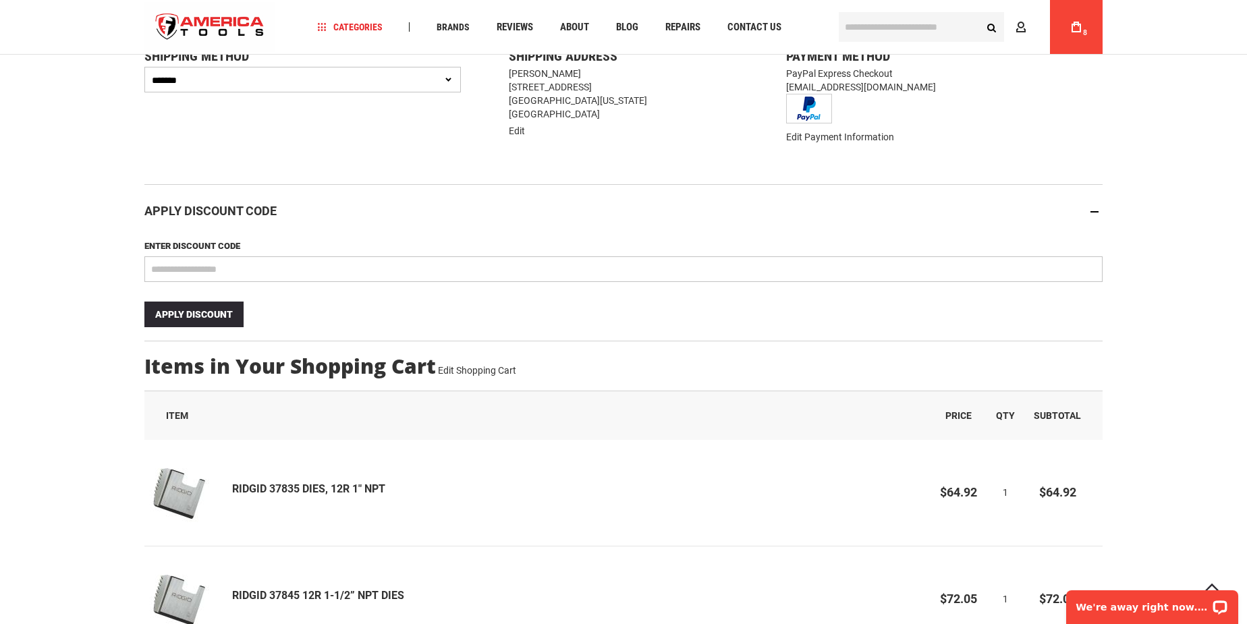
click at [204, 313] on span "Apply Discount" at bounding box center [194, 314] width 78 height 11
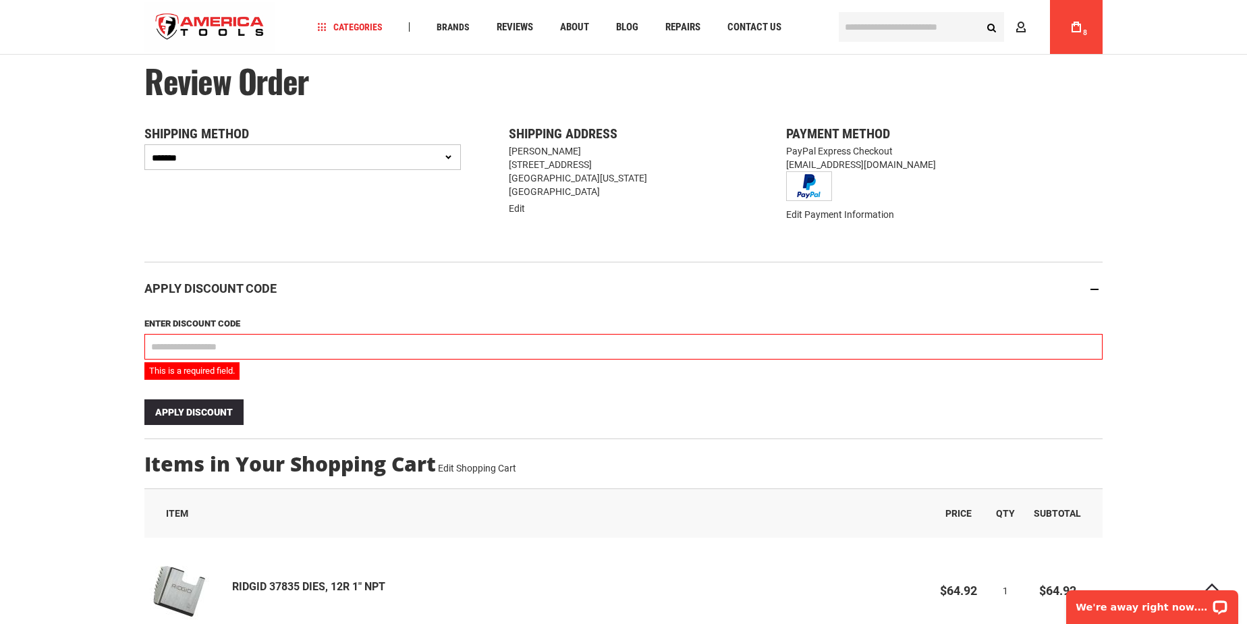
scroll to position [127, 0]
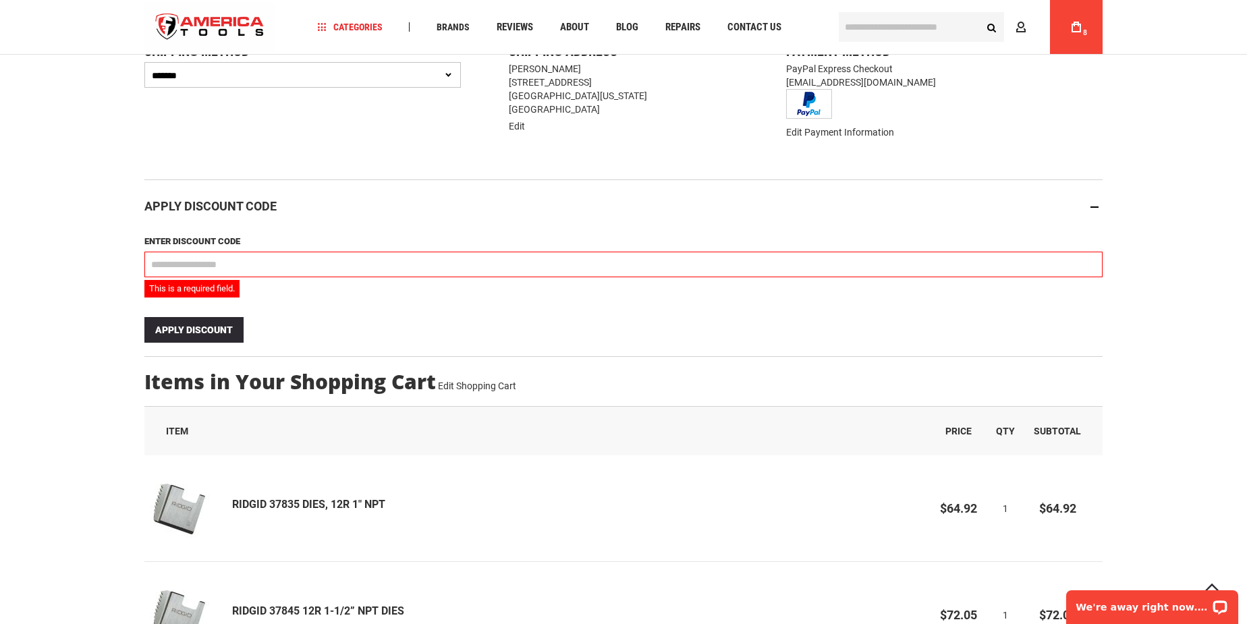
click at [1079, 32] on link "My Cart 8" at bounding box center [1077, 27] width 26 height 54
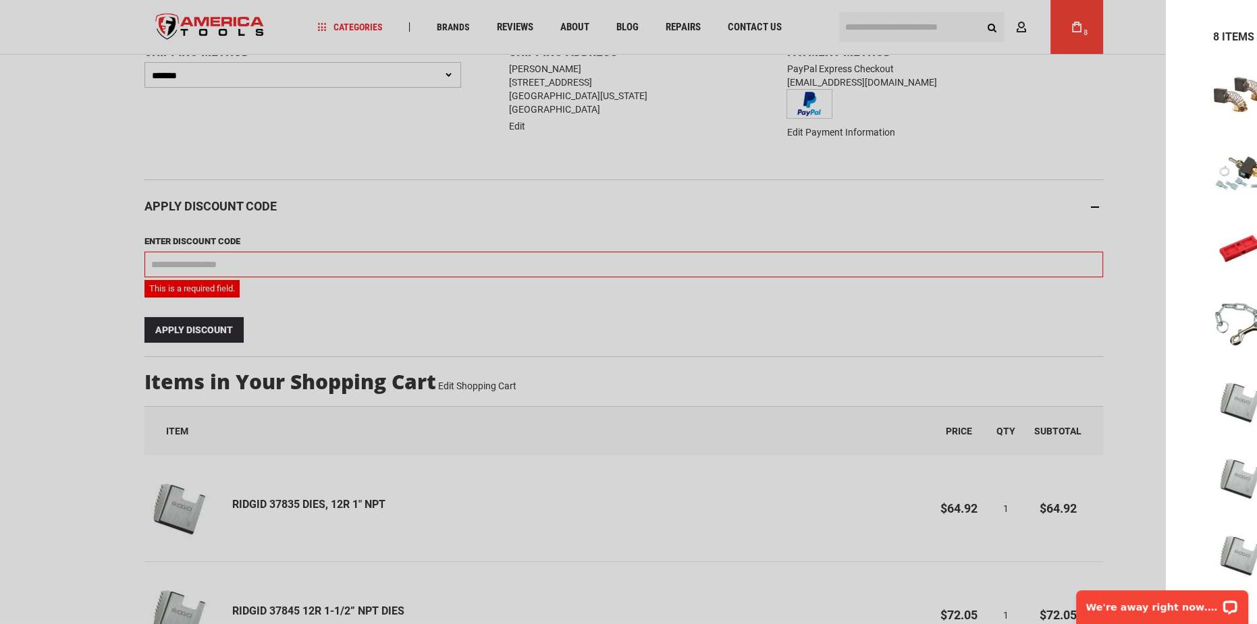
click at [286, 300] on div at bounding box center [628, 312] width 1257 height 624
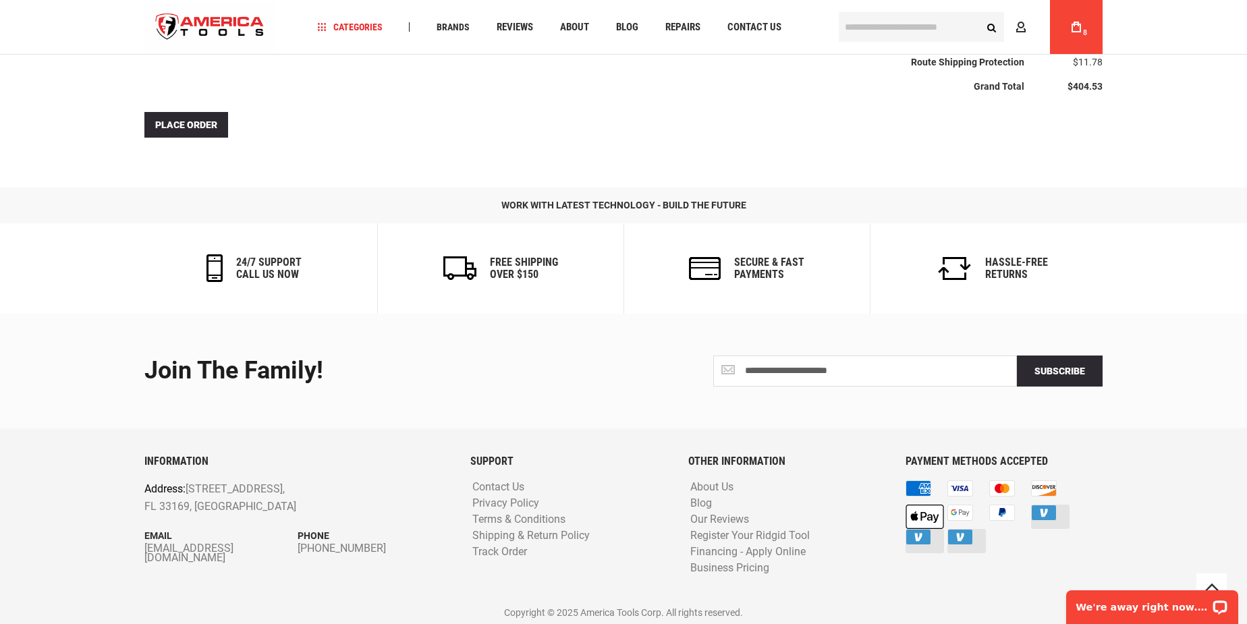
scroll to position [1354, 0]
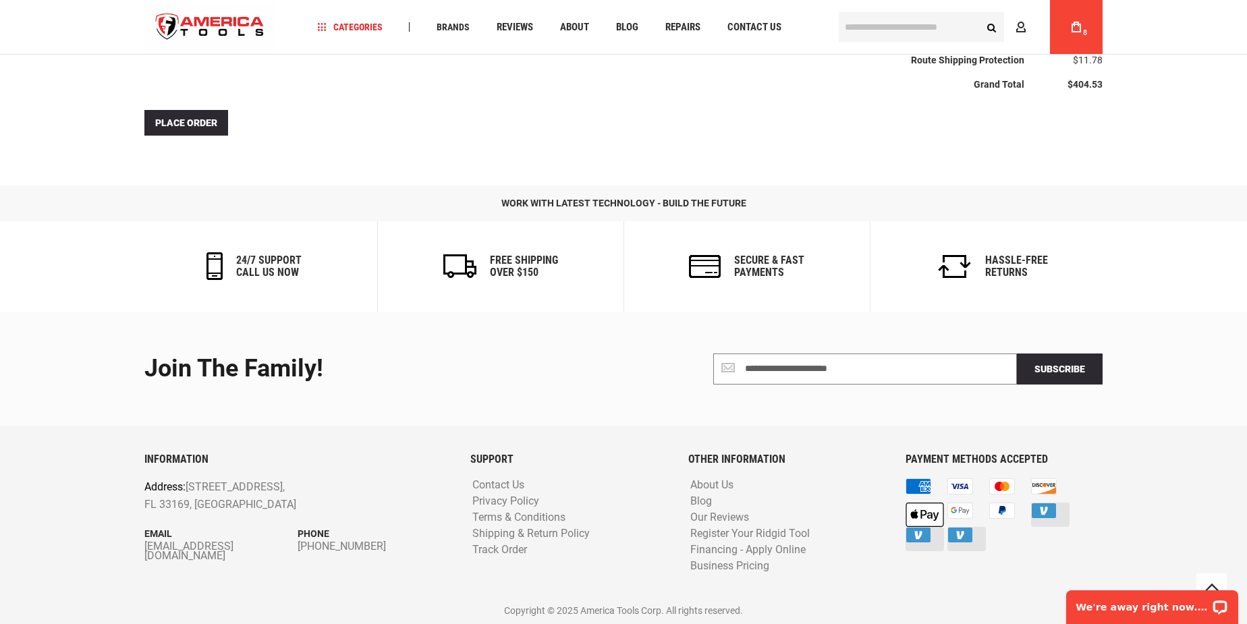
click at [834, 366] on input "Join the Family!" at bounding box center [865, 369] width 304 height 31
type input "*"
drag, startPoint x: 465, startPoint y: 375, endPoint x: 443, endPoint y: 355, distance: 29.7
click at [466, 375] on div "Join the Family!" at bounding box center [378, 369] width 469 height 27
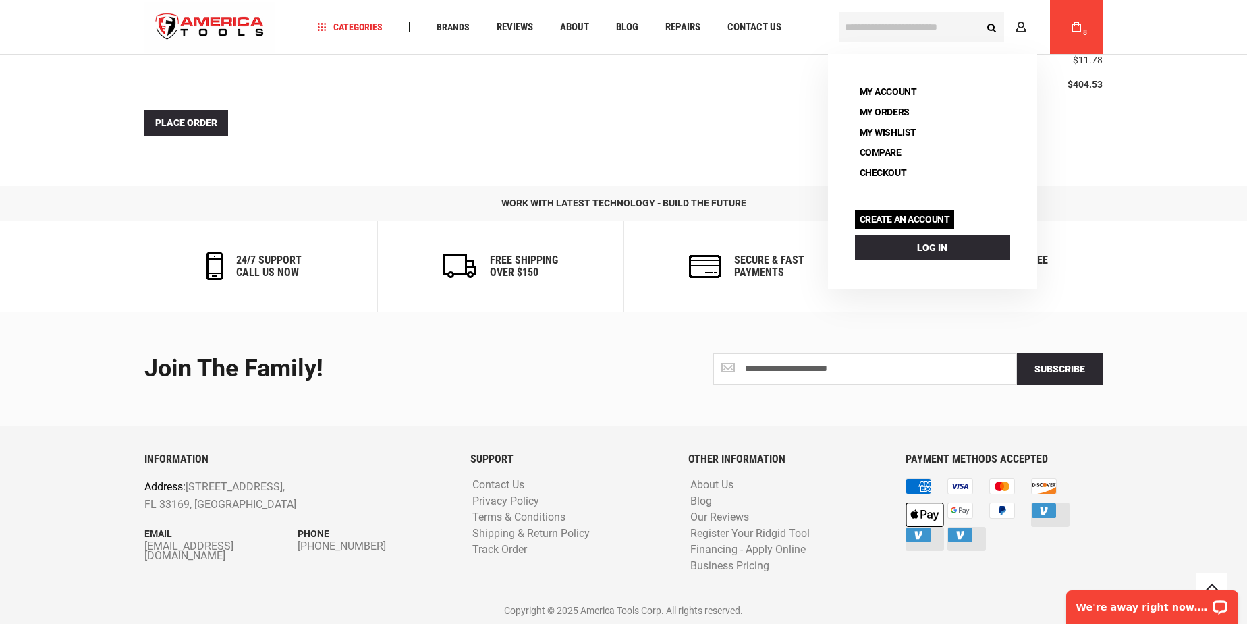
click at [925, 219] on link "Create an account" at bounding box center [905, 219] width 100 height 19
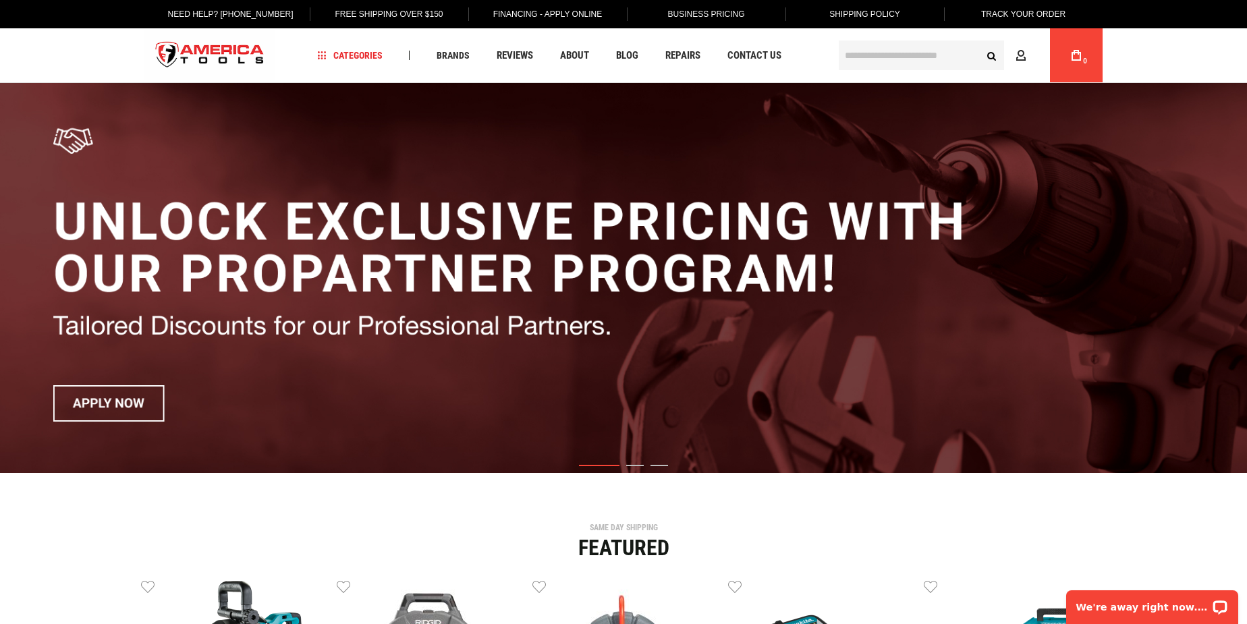
click at [245, 18] on link "Need Help? [PHONE_NUMBER]" at bounding box center [230, 14] width 146 height 28
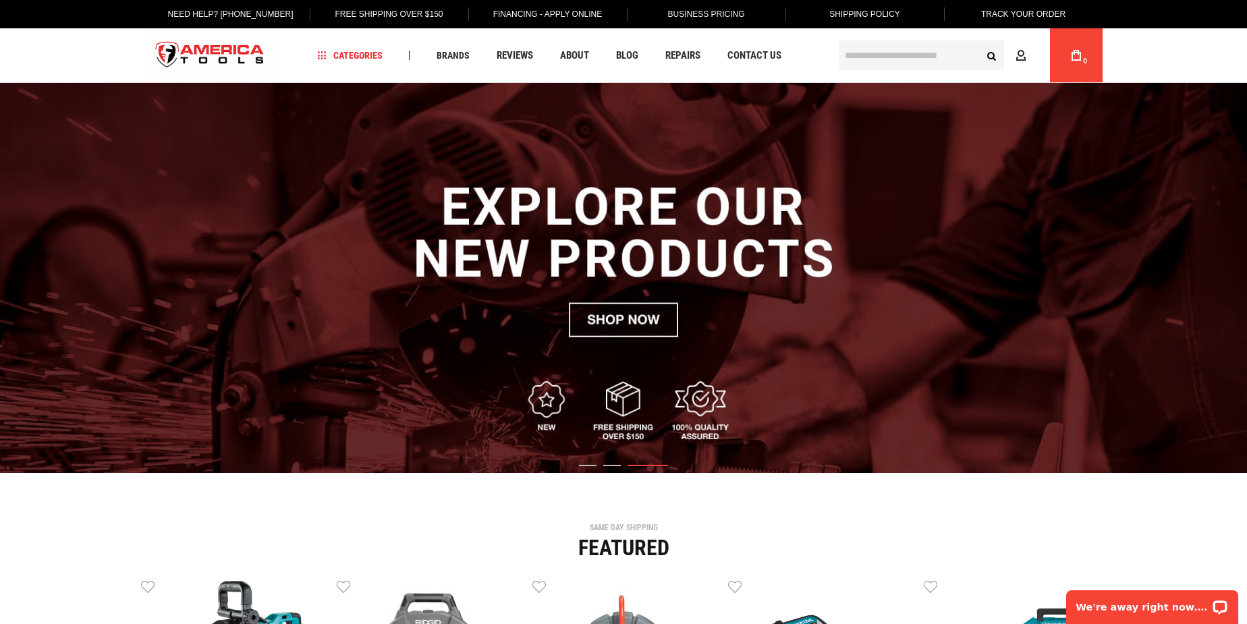
click at [330, 200] on img "3 / 3" at bounding box center [623, 278] width 1247 height 390
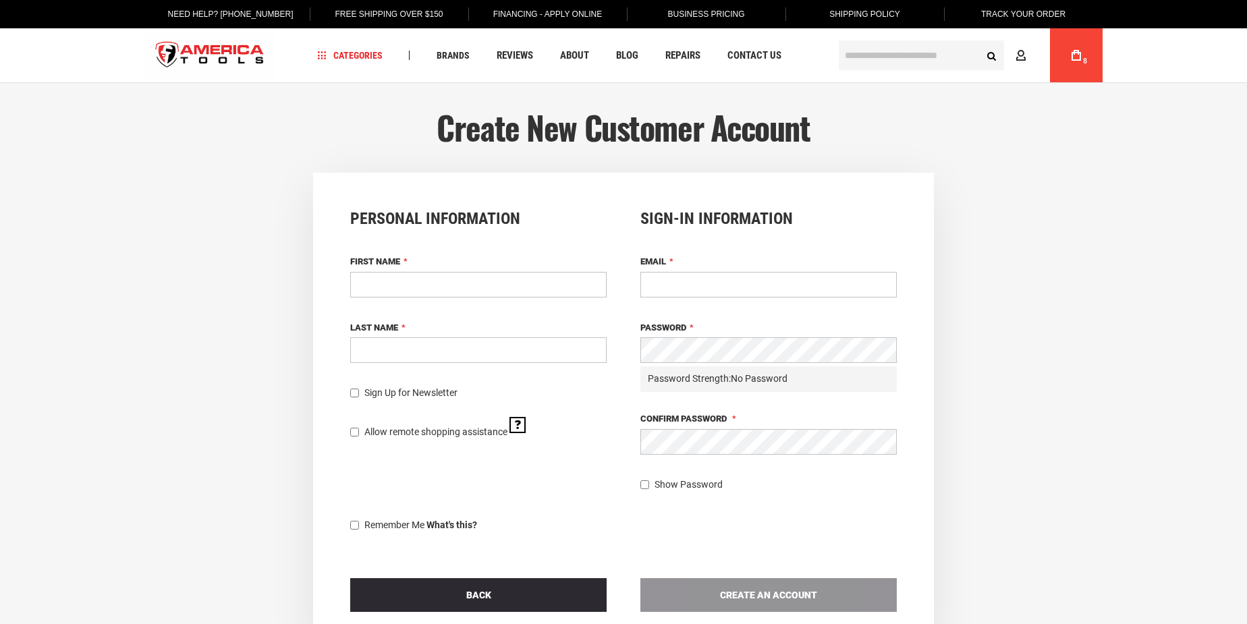
click at [501, 290] on input "First Name" at bounding box center [478, 285] width 256 height 26
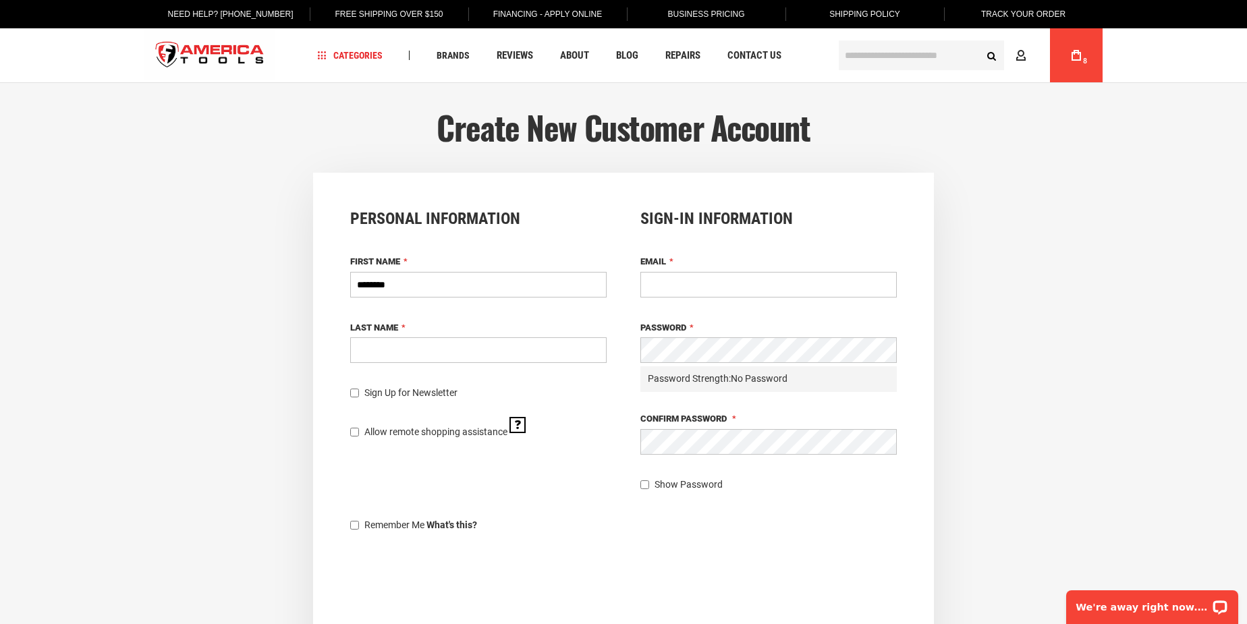
type input "*******"
click at [705, 281] on input "Email" at bounding box center [769, 285] width 256 height 26
type input "**********"
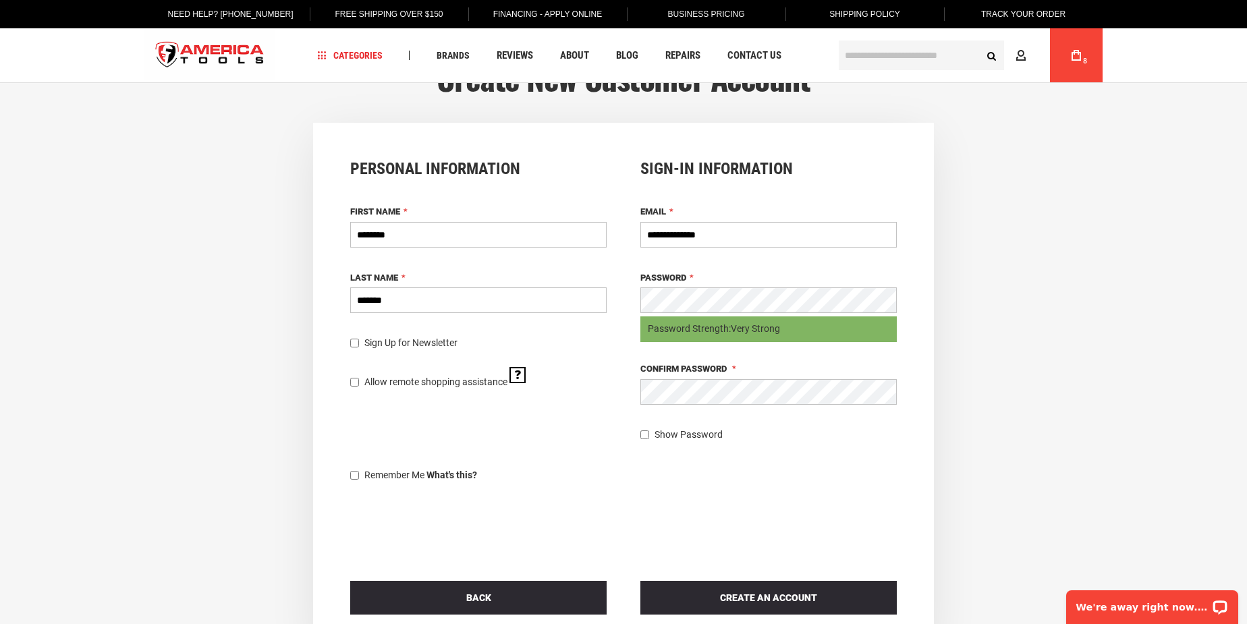
scroll to position [184, 0]
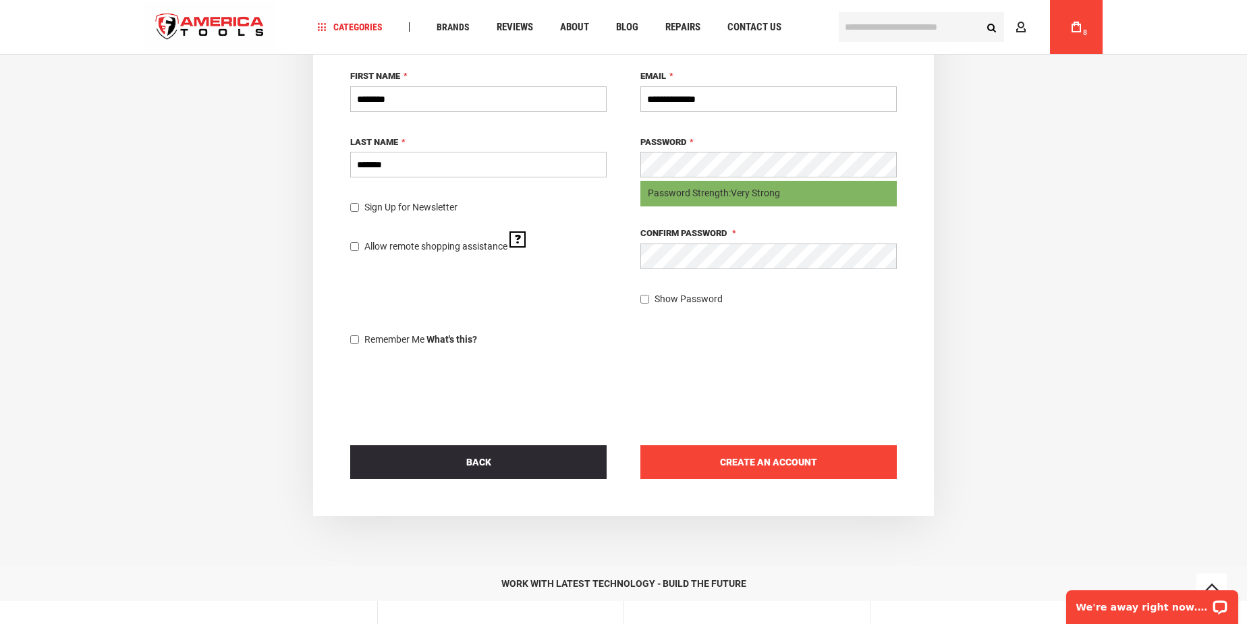
click at [763, 468] on button "Create an Account" at bounding box center [769, 462] width 256 height 34
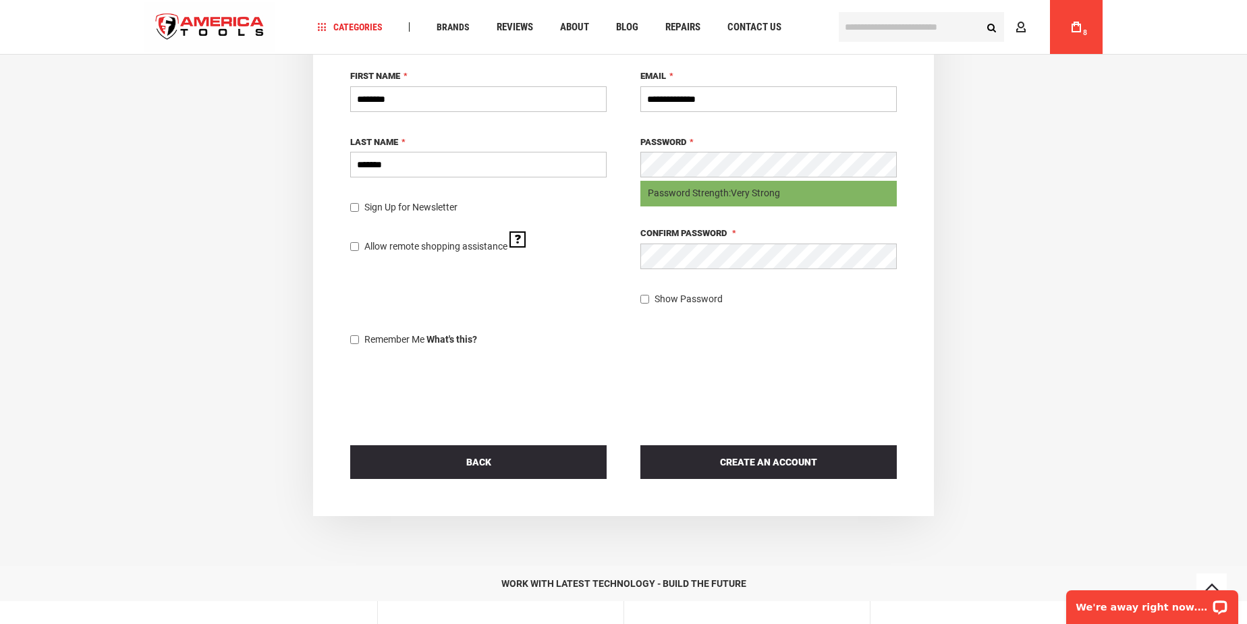
scroll to position [152, 0]
